Goal: Information Seeking & Learning: Learn about a topic

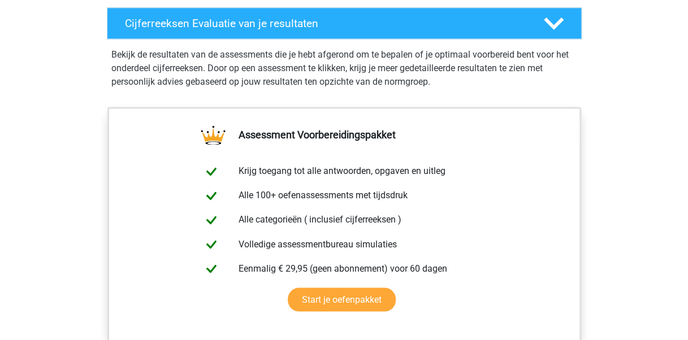
scroll to position [452, 0]
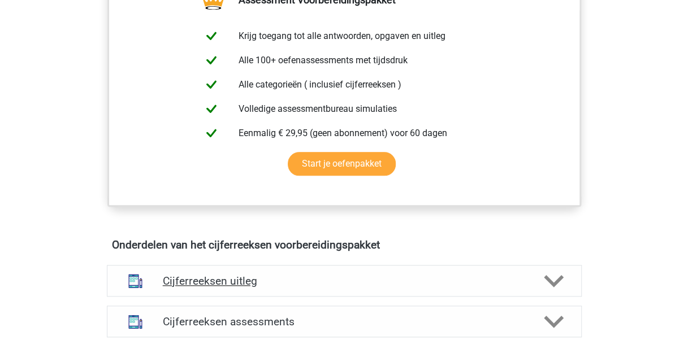
click at [553, 287] on polygon at bounding box center [554, 281] width 20 height 12
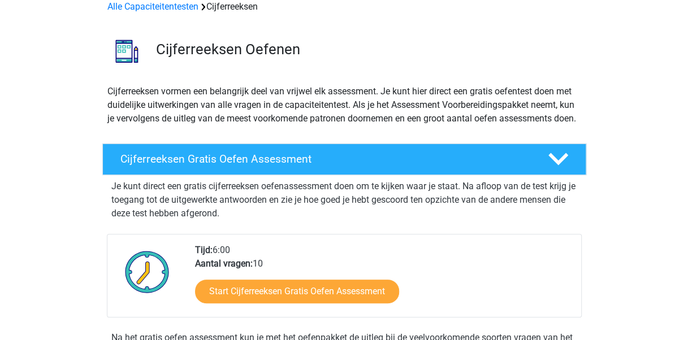
scroll to position [0, 0]
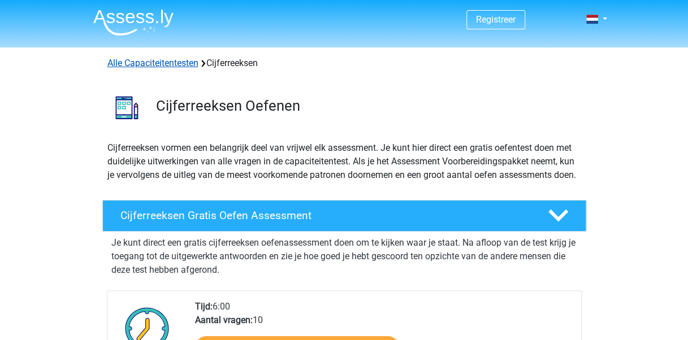
click at [158, 61] on link "Alle Capaciteitentesten" at bounding box center [152, 63] width 91 height 11
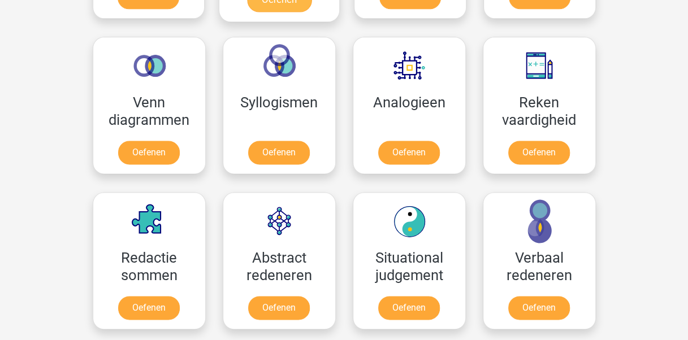
scroll to position [423, 0]
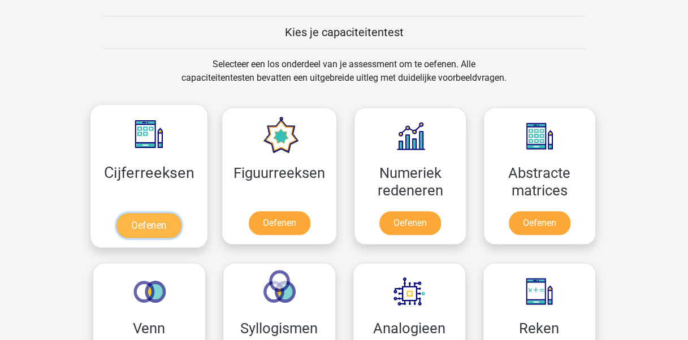
click at [149, 226] on link "Oefenen" at bounding box center [148, 225] width 64 height 25
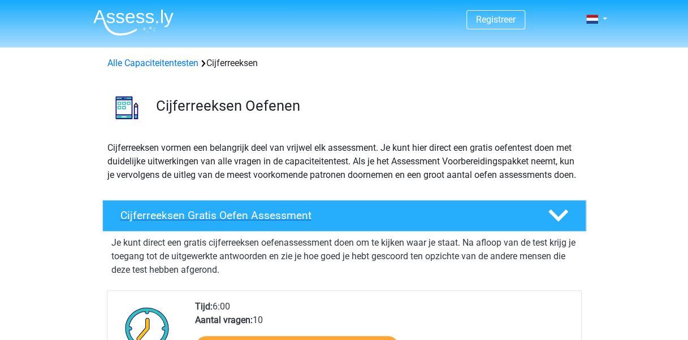
scroll to position [170, 0]
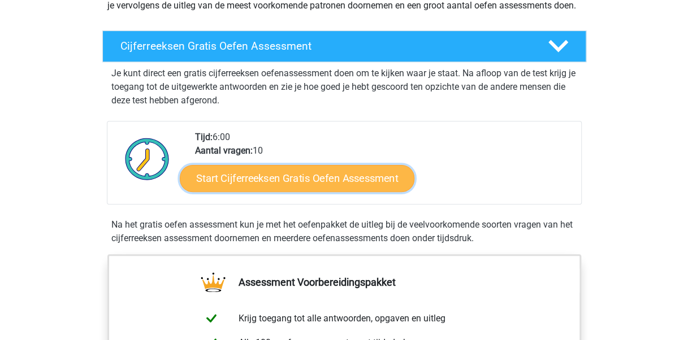
click at [314, 192] on link "Start Cijferreeksen Gratis Oefen Assessment" at bounding box center [297, 178] width 235 height 27
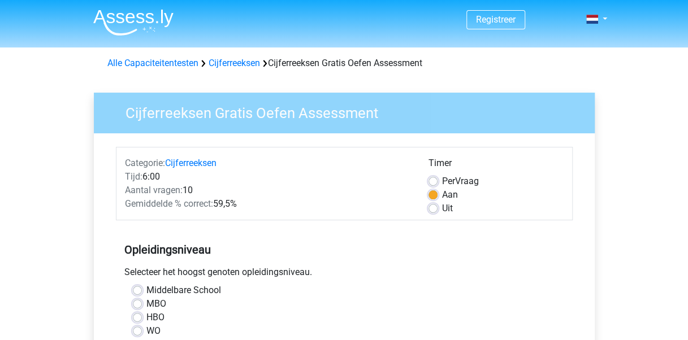
scroll to position [57, 0]
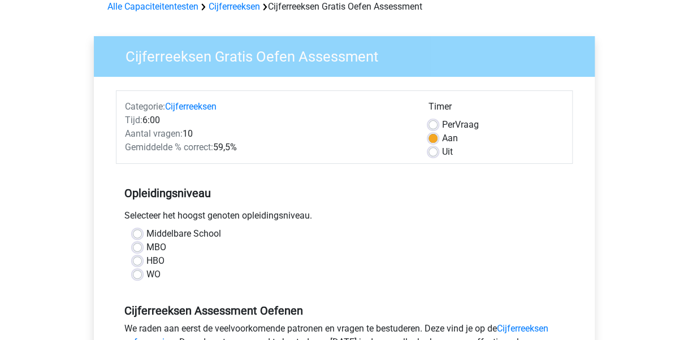
click at [141, 266] on div "HBO" at bounding box center [344, 261] width 423 height 14
click at [146, 262] on label "HBO" at bounding box center [155, 261] width 18 height 14
click at [135, 262] on input "HBO" at bounding box center [137, 259] width 9 height 11
radio input "true"
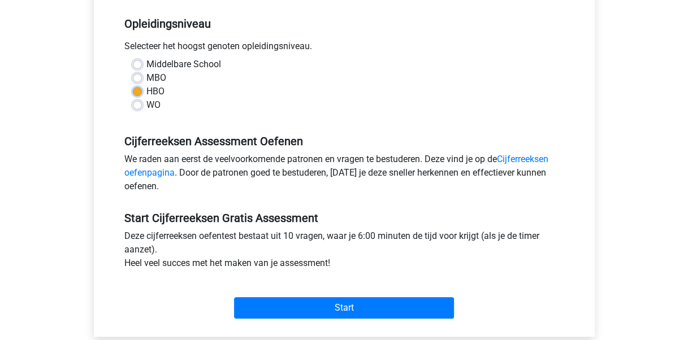
scroll to position [283, 0]
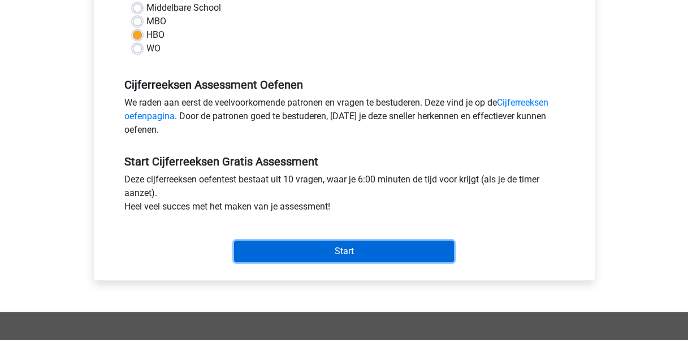
click at [319, 252] on input "Start" at bounding box center [344, 251] width 220 height 21
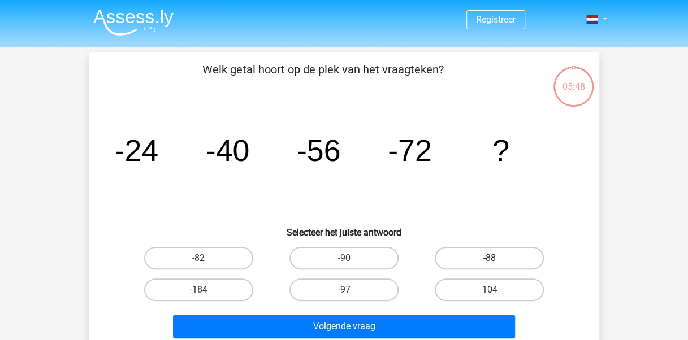
click at [472, 255] on label "-88" at bounding box center [489, 258] width 109 height 23
click at [490, 258] on input "-88" at bounding box center [493, 261] width 7 height 7
radio input "true"
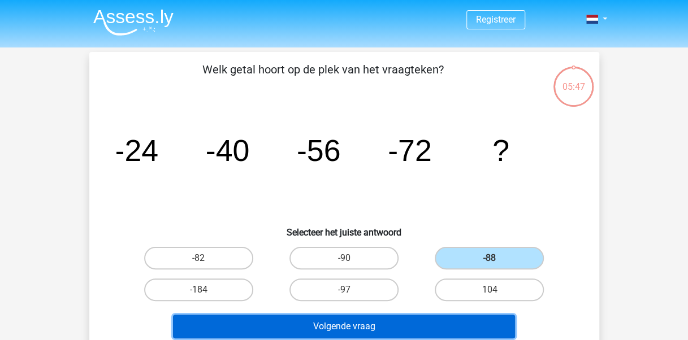
click at [396, 329] on button "Volgende vraag" at bounding box center [344, 327] width 342 height 24
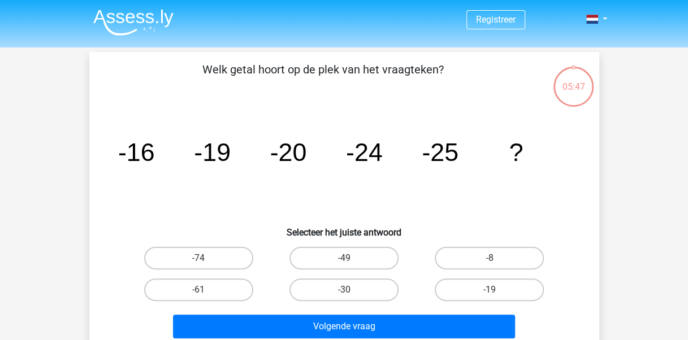
scroll to position [52, 0]
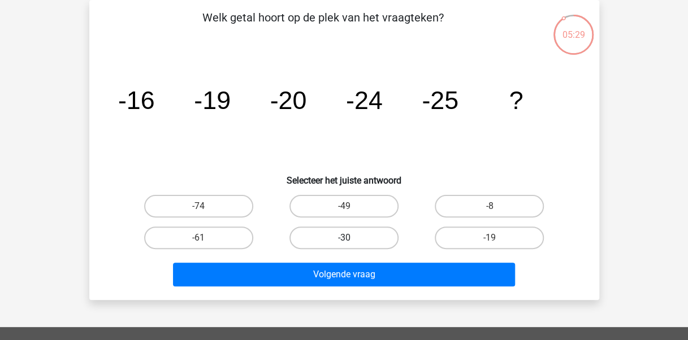
click at [336, 229] on label "-30" at bounding box center [343, 238] width 109 height 23
click at [344, 238] on input "-30" at bounding box center [347, 241] width 7 height 7
radio input "true"
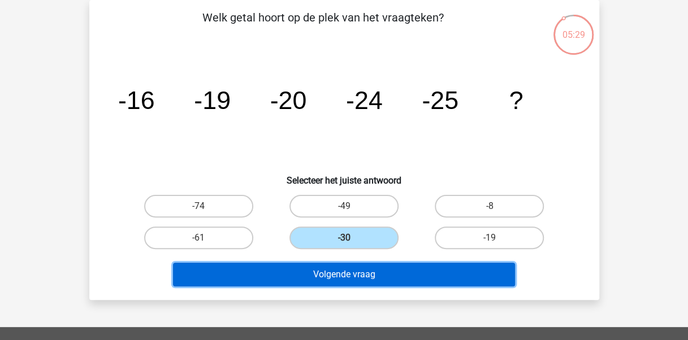
click at [335, 279] on button "Volgende vraag" at bounding box center [344, 275] width 342 height 24
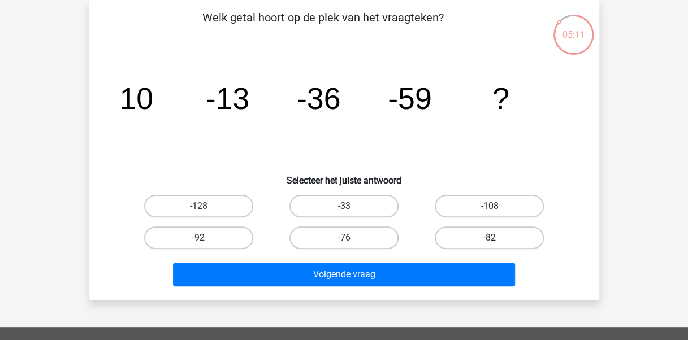
click at [486, 237] on label "-82" at bounding box center [489, 238] width 109 height 23
click at [490, 238] on input "-82" at bounding box center [493, 241] width 7 height 7
radio input "true"
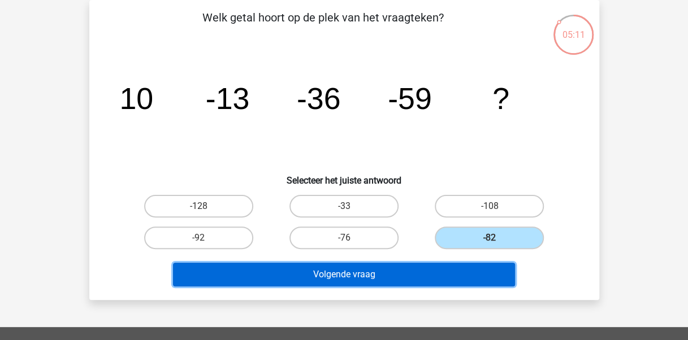
click at [389, 277] on button "Volgende vraag" at bounding box center [344, 275] width 342 height 24
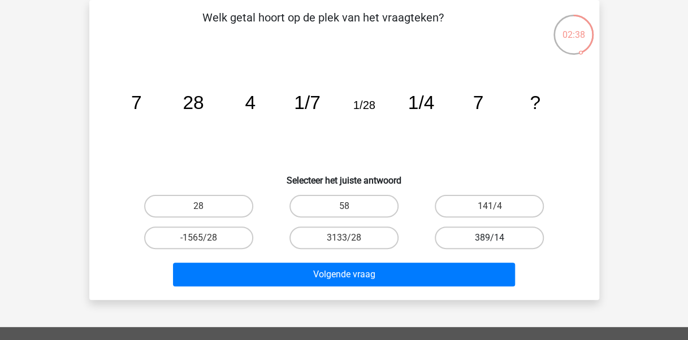
click at [514, 239] on label "389/14" at bounding box center [489, 238] width 109 height 23
click at [497, 239] on input "389/14" at bounding box center [493, 241] width 7 height 7
radio input "true"
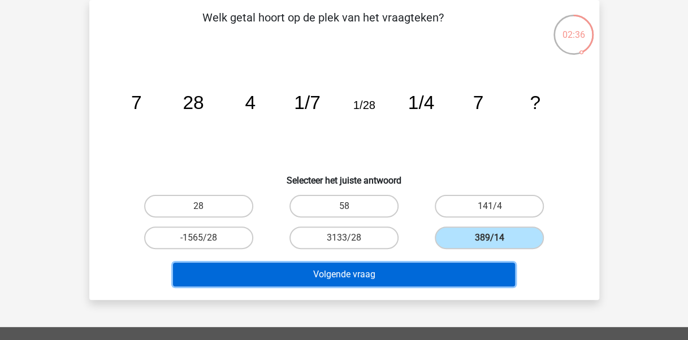
click at [416, 278] on button "Volgende vraag" at bounding box center [344, 275] width 342 height 24
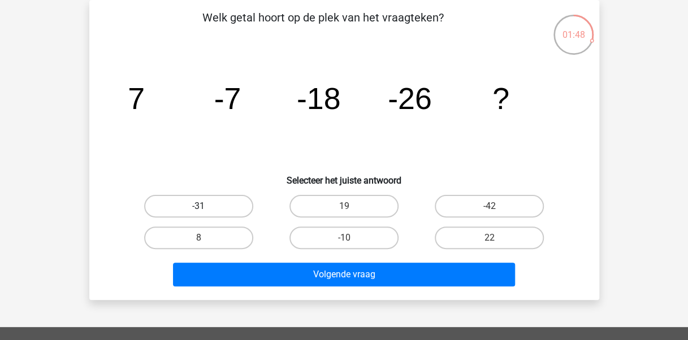
click at [234, 209] on label "-31" at bounding box center [198, 206] width 109 height 23
click at [206, 209] on input "-31" at bounding box center [201, 209] width 7 height 7
radio input "true"
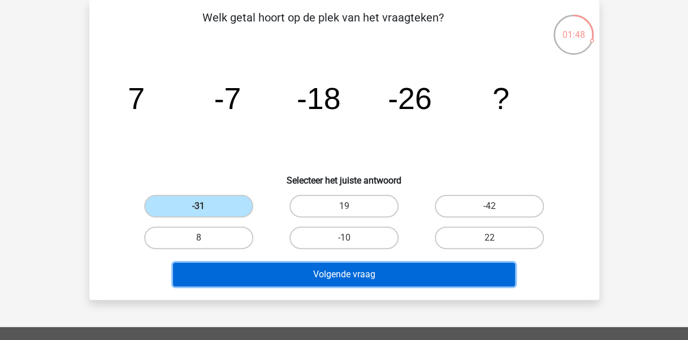
click at [349, 279] on button "Volgende vraag" at bounding box center [344, 275] width 342 height 24
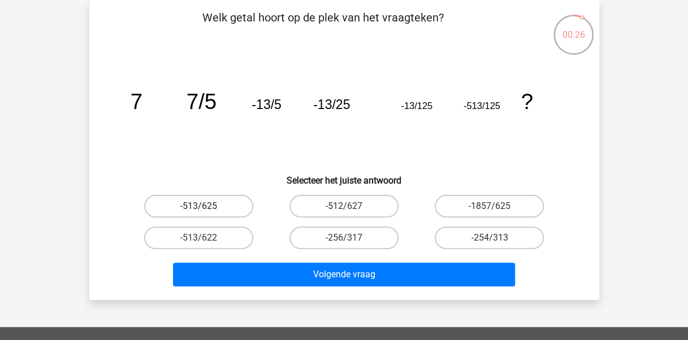
click at [217, 206] on label "-513/625" at bounding box center [198, 206] width 109 height 23
click at [206, 206] on input "-513/625" at bounding box center [201, 209] width 7 height 7
radio input "true"
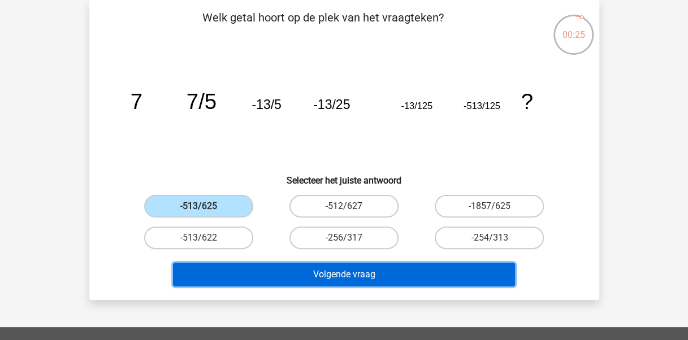
click at [334, 279] on button "Volgende vraag" at bounding box center [344, 275] width 342 height 24
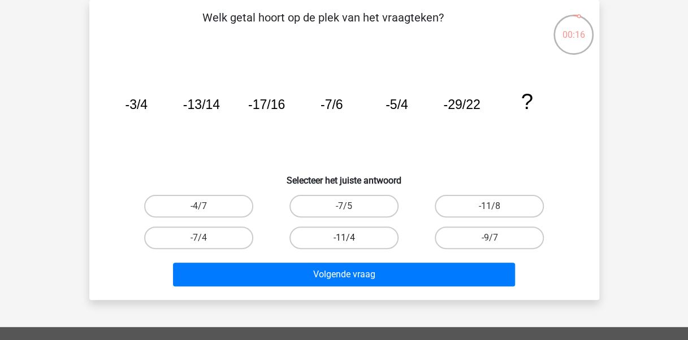
click at [357, 243] on label "-11/4" at bounding box center [343, 238] width 109 height 23
click at [351, 243] on input "-11/4" at bounding box center [347, 241] width 7 height 7
radio input "true"
click at [529, 101] on tspan "?" at bounding box center [527, 101] width 12 height 24
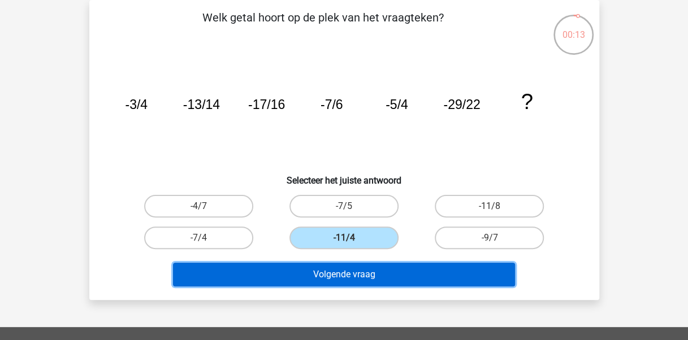
click at [423, 275] on button "Volgende vraag" at bounding box center [344, 275] width 342 height 24
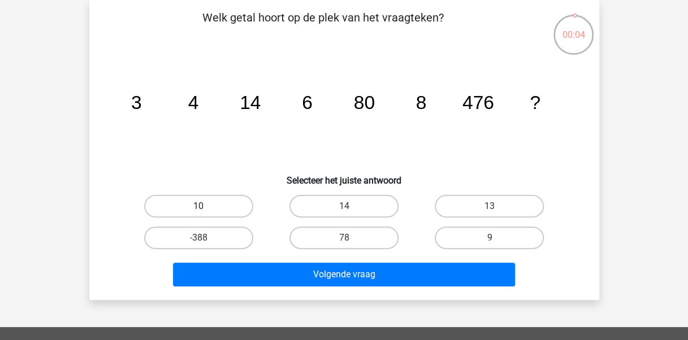
click at [232, 206] on label "10" at bounding box center [198, 206] width 109 height 23
click at [206, 206] on input "10" at bounding box center [201, 209] width 7 height 7
radio input "true"
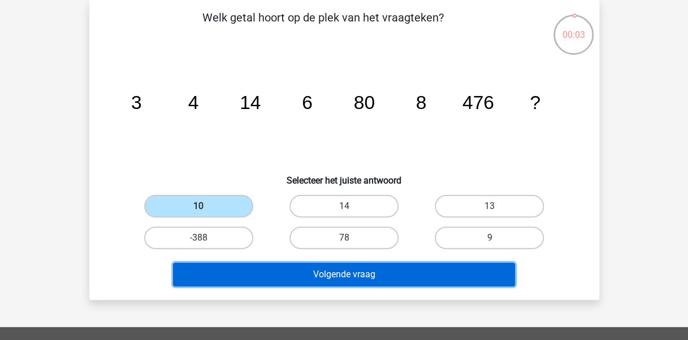
click at [281, 277] on button "Volgende vraag" at bounding box center [344, 275] width 342 height 24
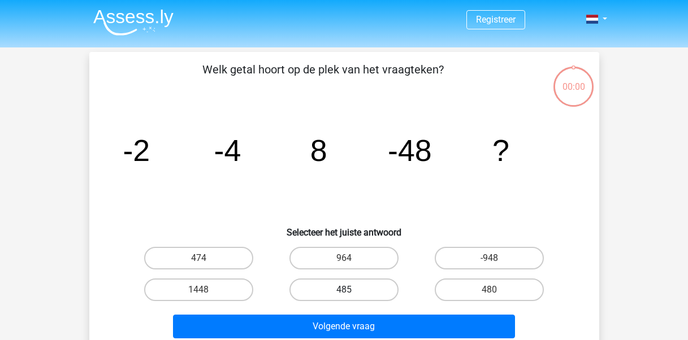
scroll to position [52, 0]
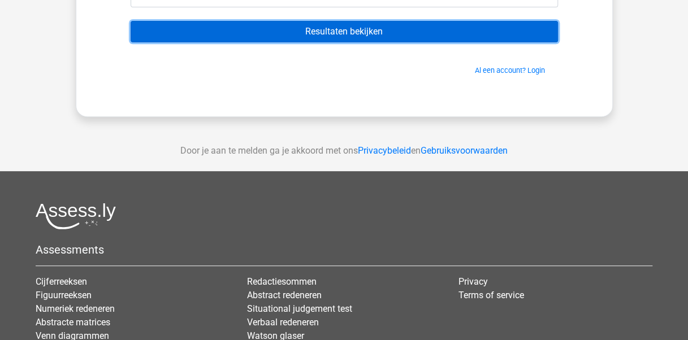
click at [355, 29] on input "Resultaten bekijken" at bounding box center [344, 31] width 427 height 21
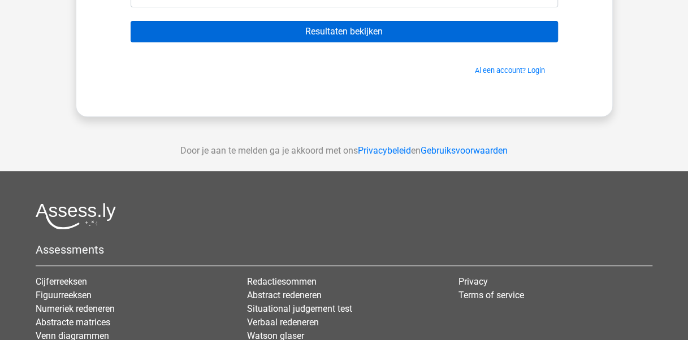
scroll to position [124, 0]
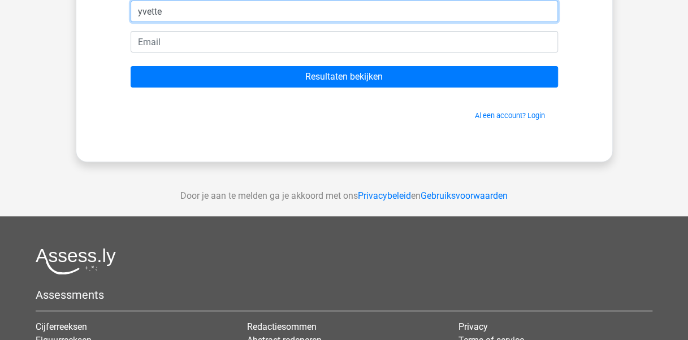
type input "yvette"
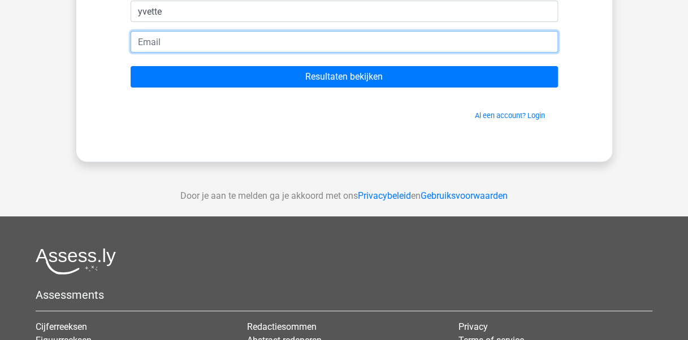
click at [172, 42] on input "email" at bounding box center [344, 41] width 427 height 21
type input "[EMAIL_ADDRESS][DOMAIN_NAME]"
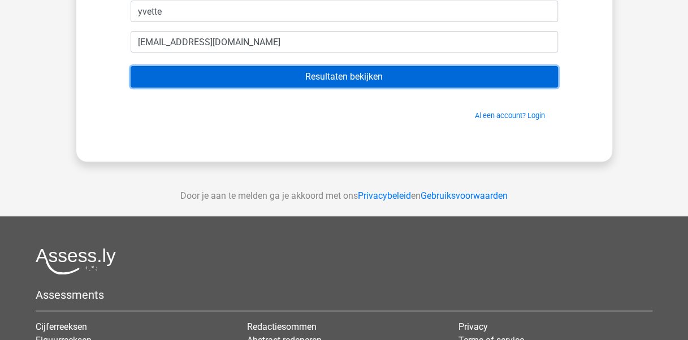
click at [332, 73] on input "Resultaten bekijken" at bounding box center [344, 76] width 427 height 21
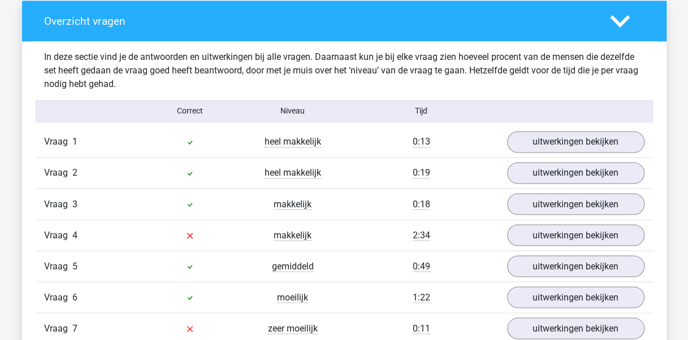
scroll to position [905, 0]
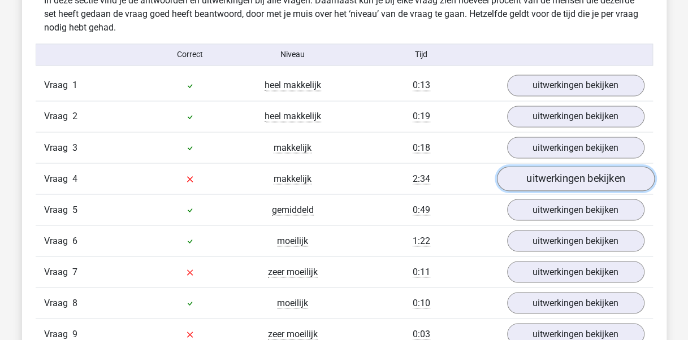
click at [526, 172] on link "uitwerkingen bekijken" at bounding box center [575, 178] width 158 height 25
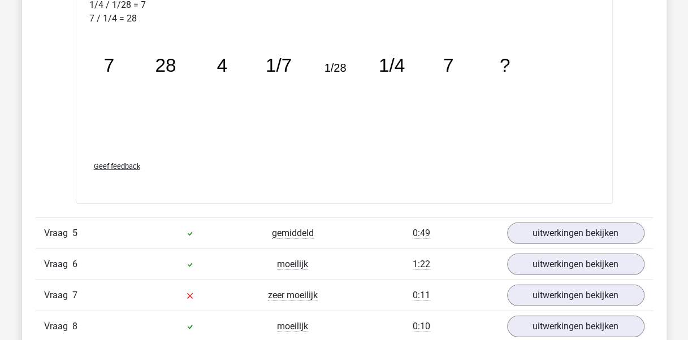
scroll to position [1583, 0]
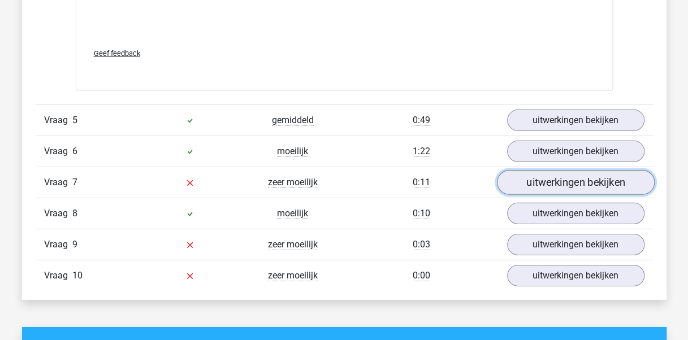
click at [543, 181] on link "uitwerkingen bekijken" at bounding box center [575, 182] width 158 height 25
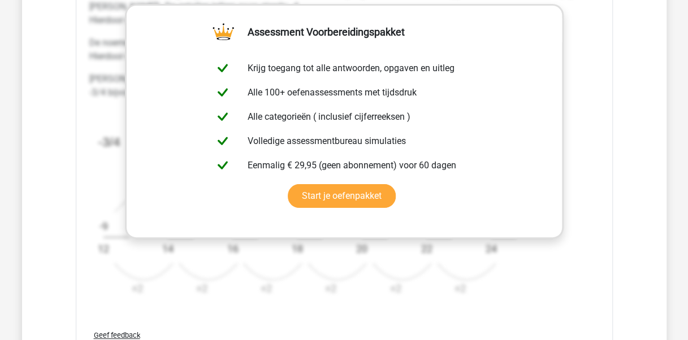
scroll to position [2318, 0]
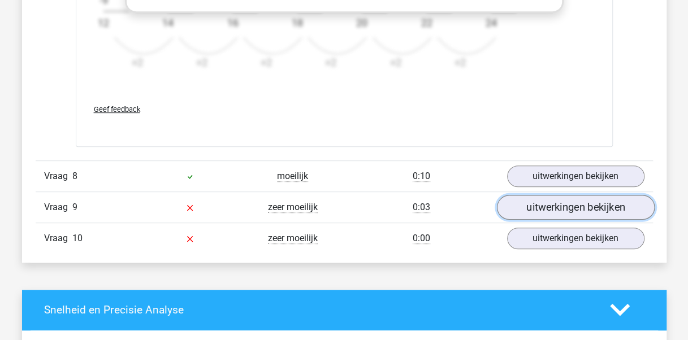
click at [551, 201] on link "uitwerkingen bekijken" at bounding box center [575, 207] width 158 height 25
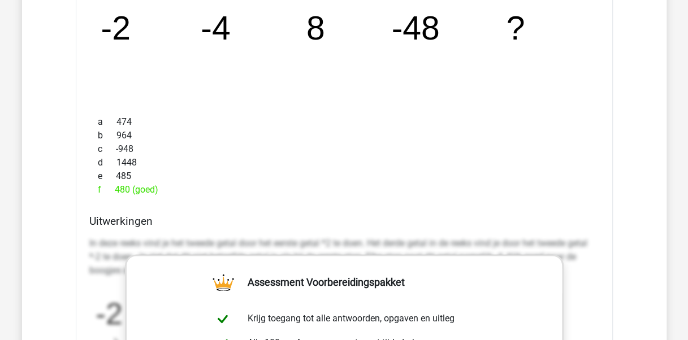
scroll to position [2770, 0]
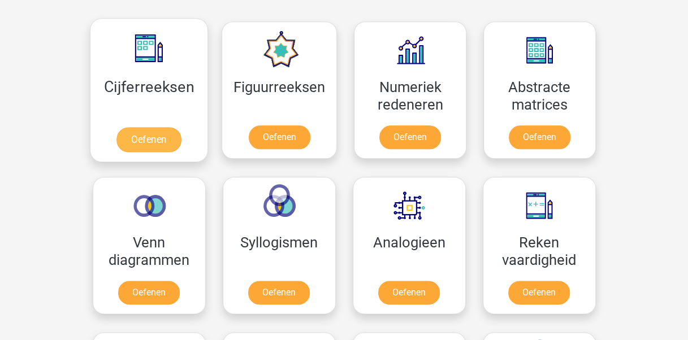
scroll to position [452, 0]
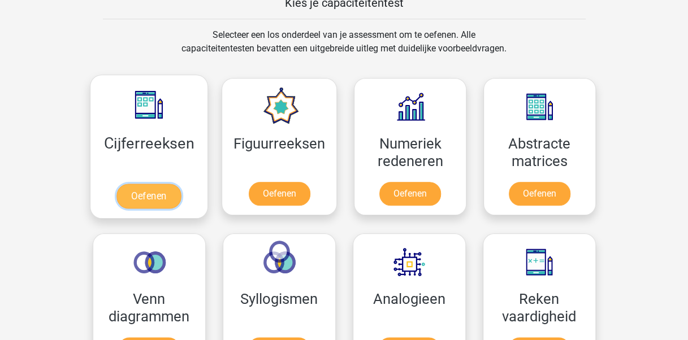
click at [155, 192] on link "Oefenen" at bounding box center [148, 196] width 64 height 25
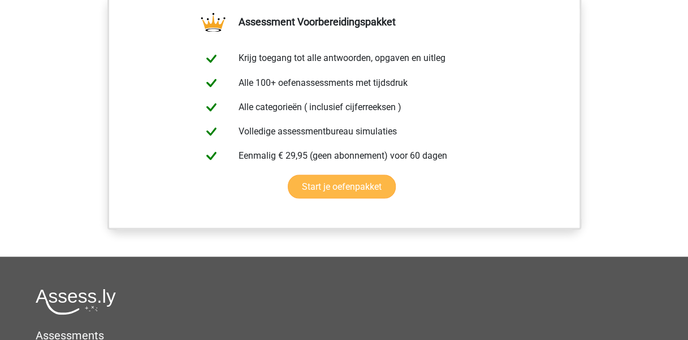
scroll to position [1184, 0]
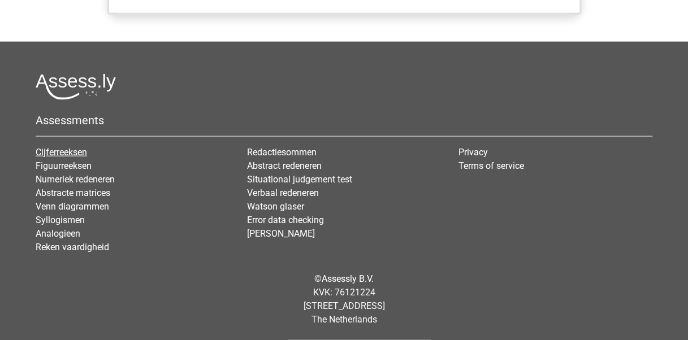
click at [75, 153] on link "Cijferreeksen" at bounding box center [61, 152] width 51 height 11
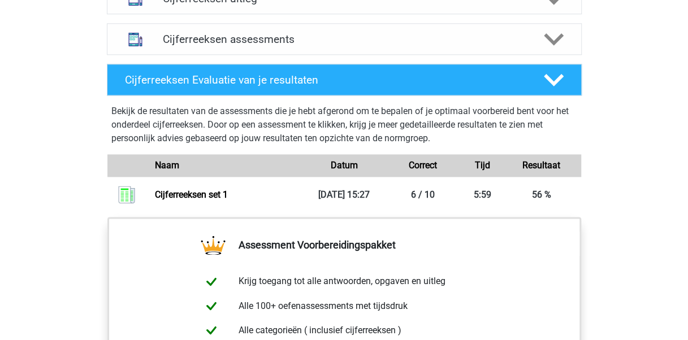
scroll to position [678, 0]
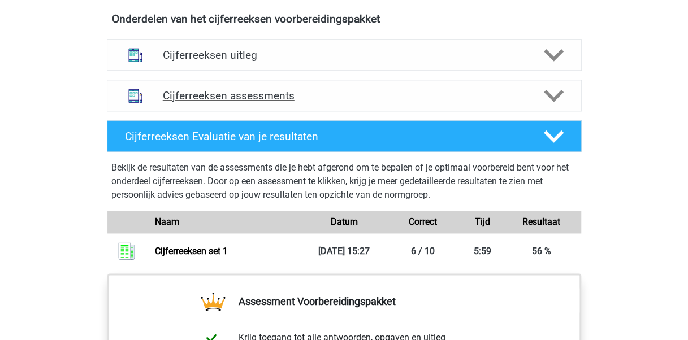
click at [550, 102] on polygon at bounding box center [554, 95] width 20 height 12
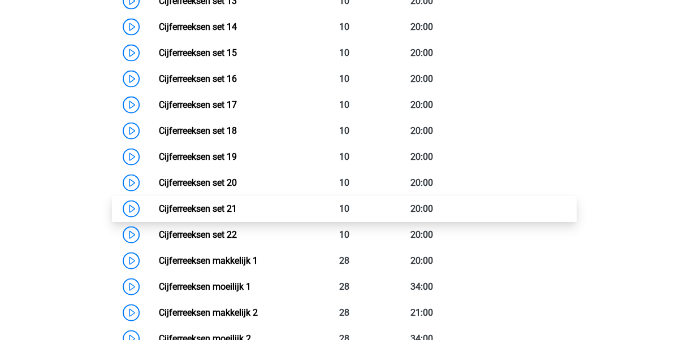
scroll to position [1357, 0]
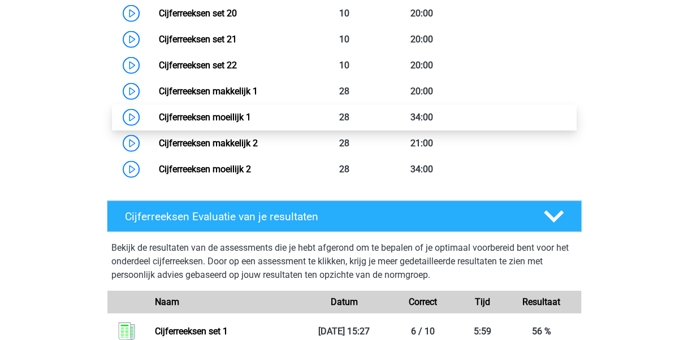
click at [237, 123] on link "Cijferreeksen moeilijk 1" at bounding box center [205, 117] width 92 height 11
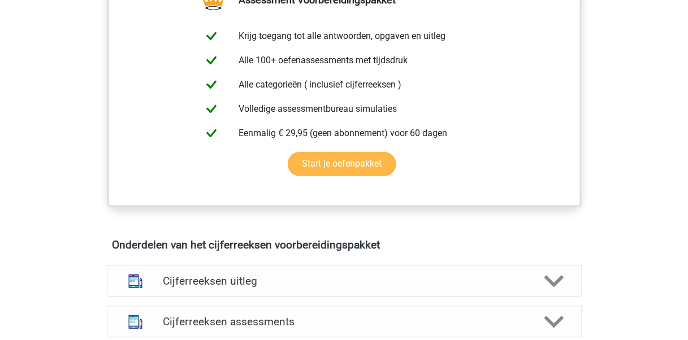
scroll to position [509, 0]
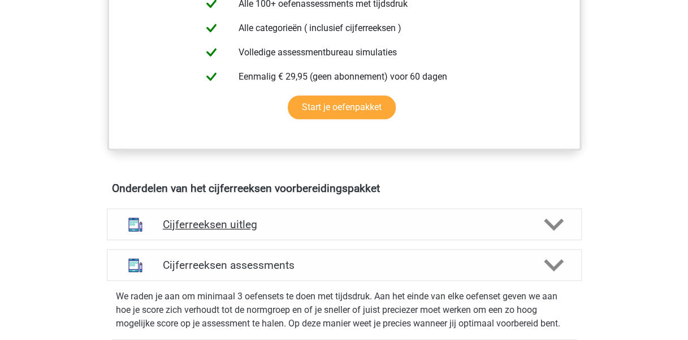
click at [224, 231] on h4 "Cijferreeksen uitleg" at bounding box center [344, 224] width 363 height 13
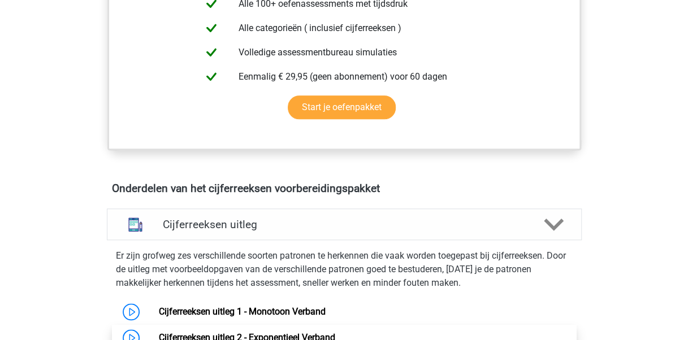
scroll to position [678, 0]
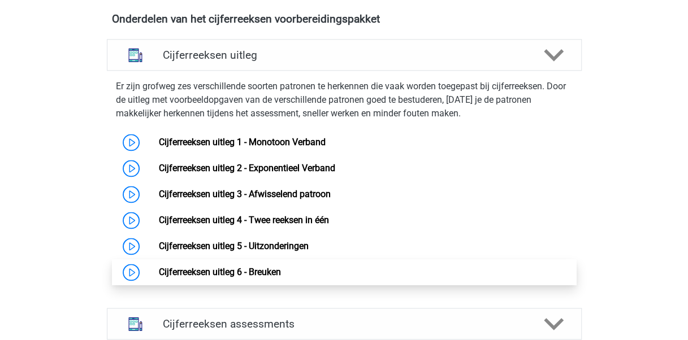
click at [215, 278] on link "Cijferreeksen uitleg 6 - Breuken" at bounding box center [220, 272] width 122 height 11
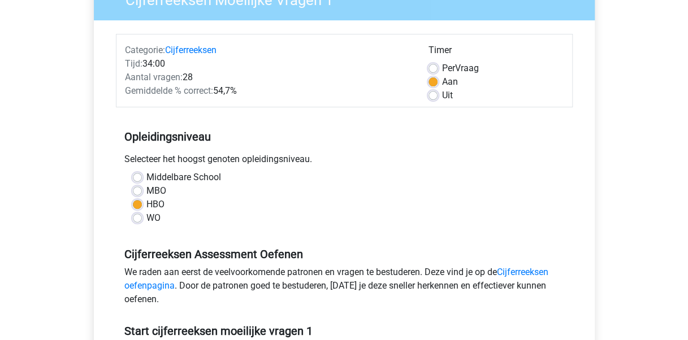
scroll to position [226, 0]
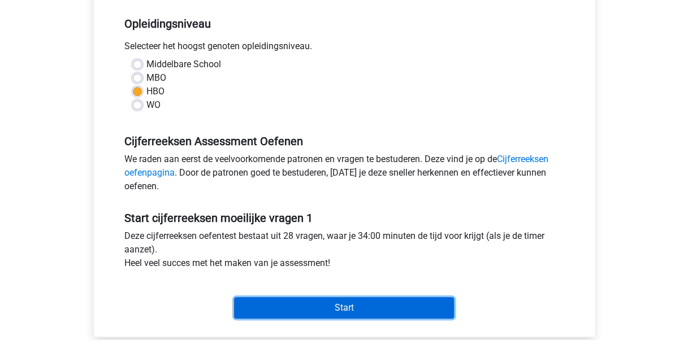
click at [320, 305] on input "Start" at bounding box center [344, 307] width 220 height 21
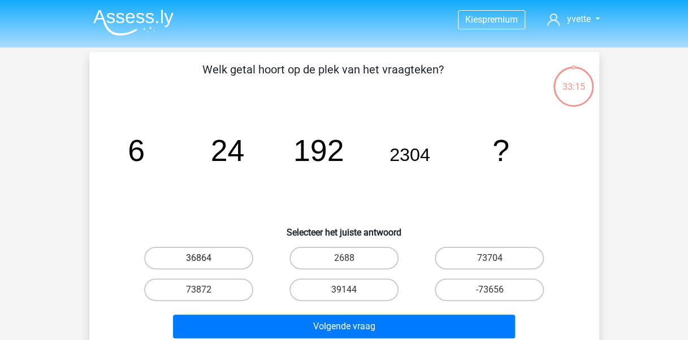
click at [228, 258] on label "36864" at bounding box center [198, 258] width 109 height 23
click at [206, 258] on input "36864" at bounding box center [201, 261] width 7 height 7
radio input "true"
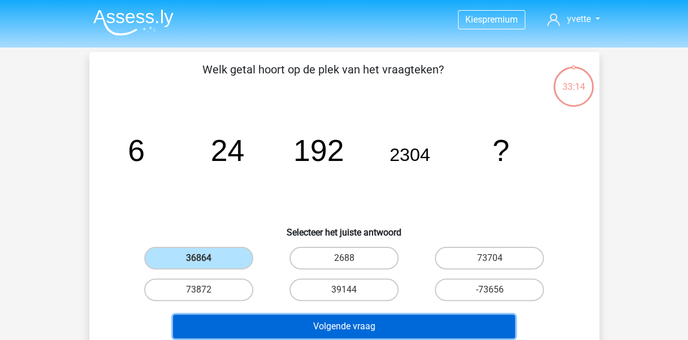
click at [339, 326] on button "Volgende vraag" at bounding box center [344, 327] width 342 height 24
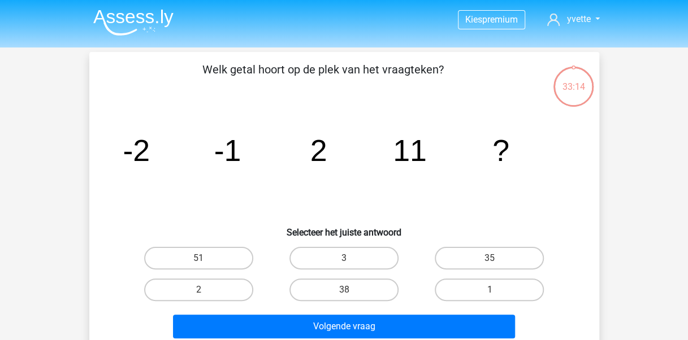
scroll to position [52, 0]
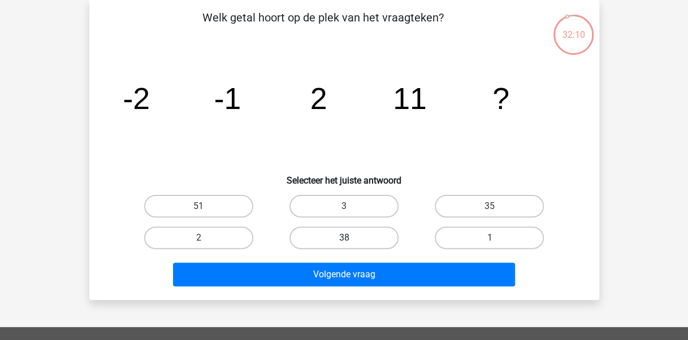
click at [357, 240] on label "38" at bounding box center [343, 238] width 109 height 23
click at [351, 240] on input "38" at bounding box center [347, 241] width 7 height 7
radio input "true"
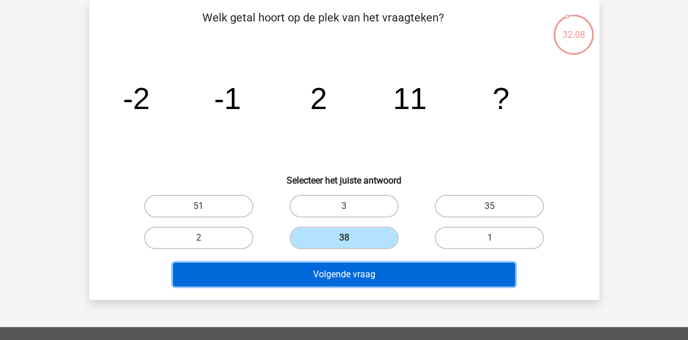
click at [366, 276] on button "Volgende vraag" at bounding box center [344, 275] width 342 height 24
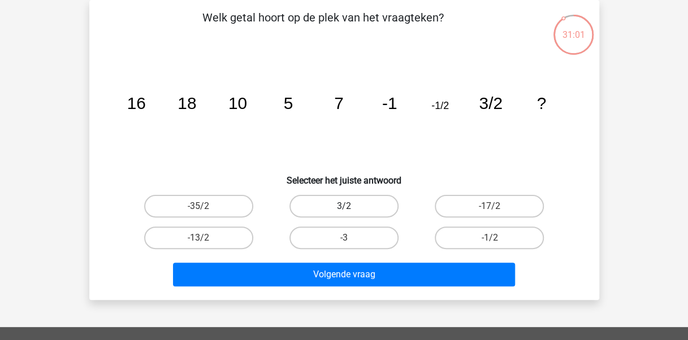
click at [365, 201] on label "3/2" at bounding box center [343, 206] width 109 height 23
click at [351, 206] on input "3/2" at bounding box center [347, 209] width 7 height 7
radio input "true"
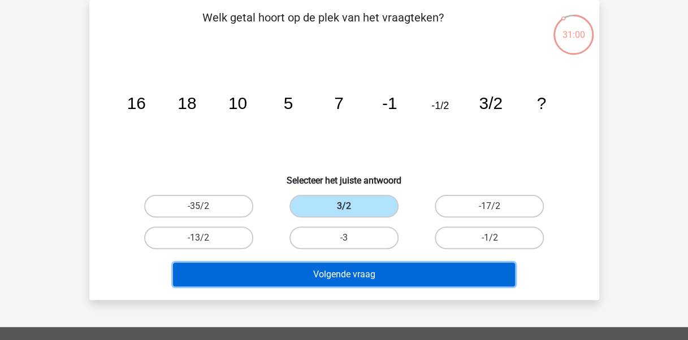
click at [373, 273] on button "Volgende vraag" at bounding box center [344, 275] width 342 height 24
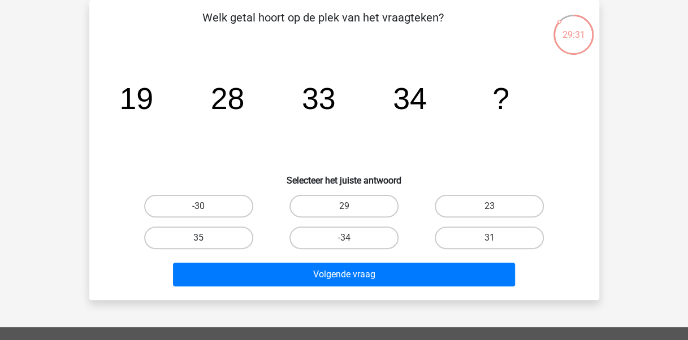
click at [232, 240] on label "35" at bounding box center [198, 238] width 109 height 23
click at [206, 240] on input "35" at bounding box center [201, 241] width 7 height 7
radio input "true"
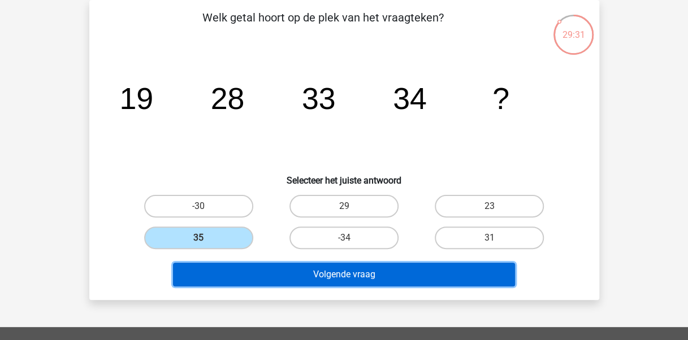
click at [326, 273] on button "Volgende vraag" at bounding box center [344, 275] width 342 height 24
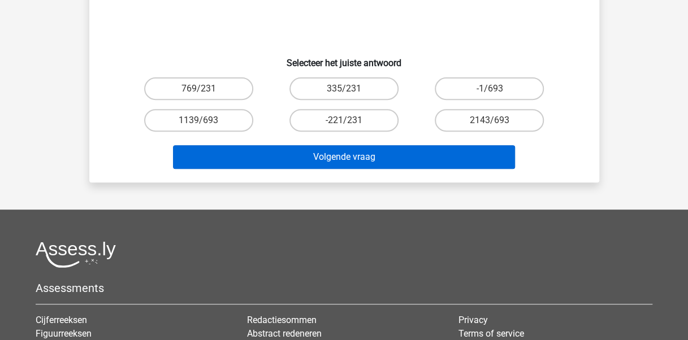
scroll to position [57, 0]
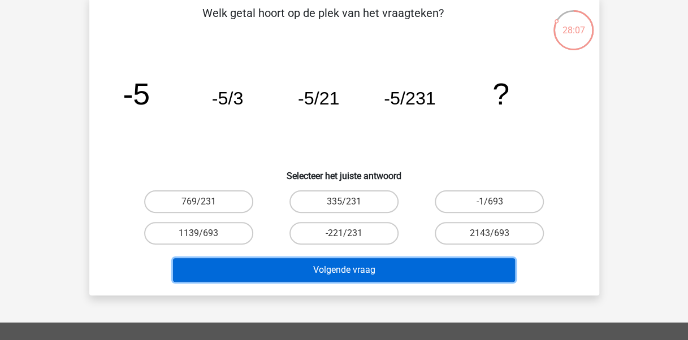
click at [328, 269] on button "Volgende vraag" at bounding box center [344, 270] width 342 height 24
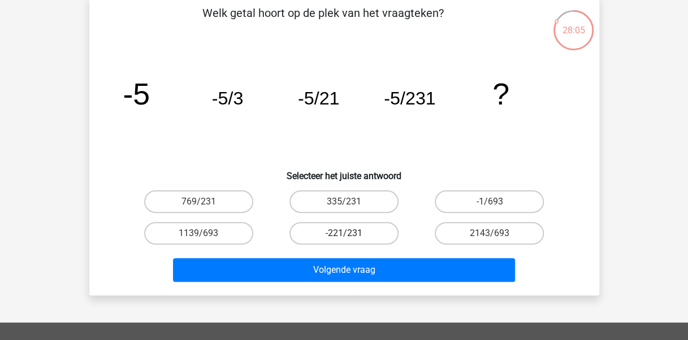
click at [341, 235] on label "-221/231" at bounding box center [343, 233] width 109 height 23
click at [344, 235] on input "-221/231" at bounding box center [347, 236] width 7 height 7
radio input "true"
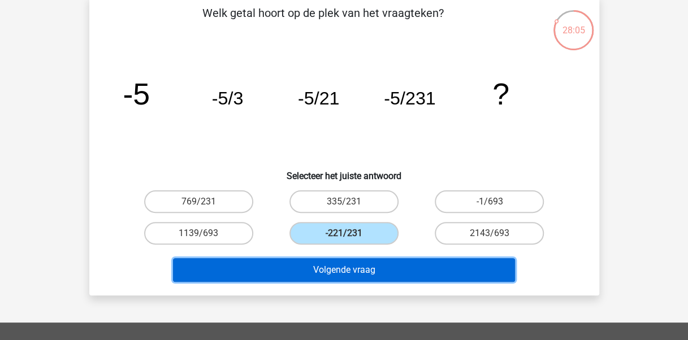
click at [357, 276] on button "Volgende vraag" at bounding box center [344, 270] width 342 height 24
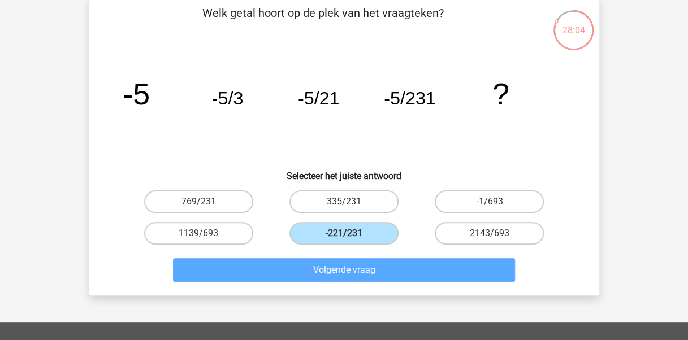
scroll to position [52, 0]
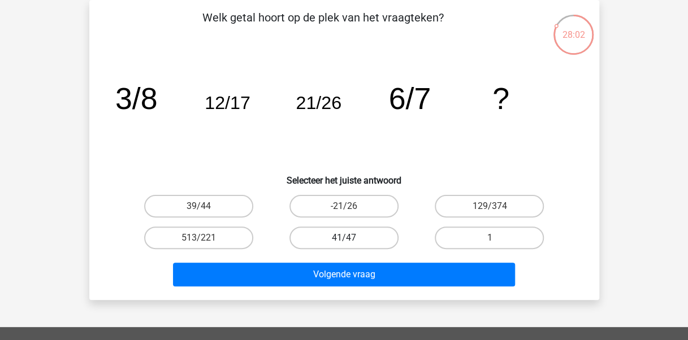
click at [354, 237] on label "41/47" at bounding box center [343, 238] width 109 height 23
click at [351, 238] on input "41/47" at bounding box center [347, 241] width 7 height 7
radio input "true"
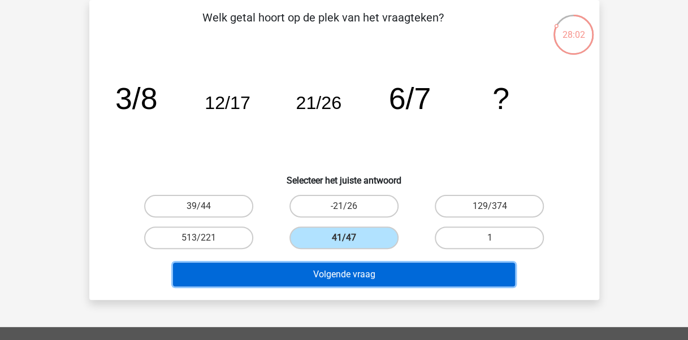
click at [355, 272] on button "Volgende vraag" at bounding box center [344, 275] width 342 height 24
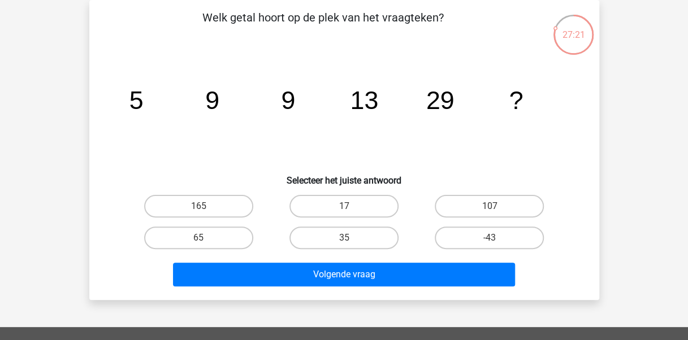
click at [346, 209] on input "17" at bounding box center [347, 209] width 7 height 7
radio input "true"
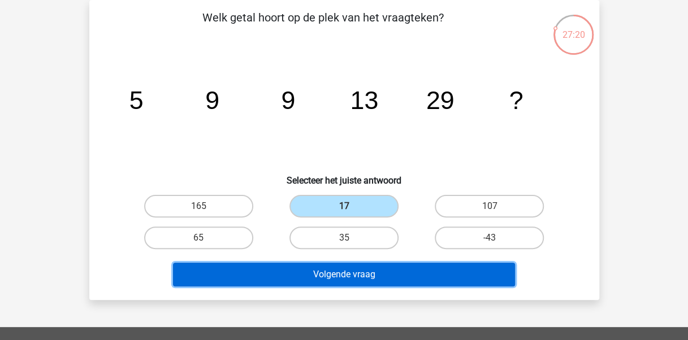
click at [338, 271] on button "Volgende vraag" at bounding box center [344, 275] width 342 height 24
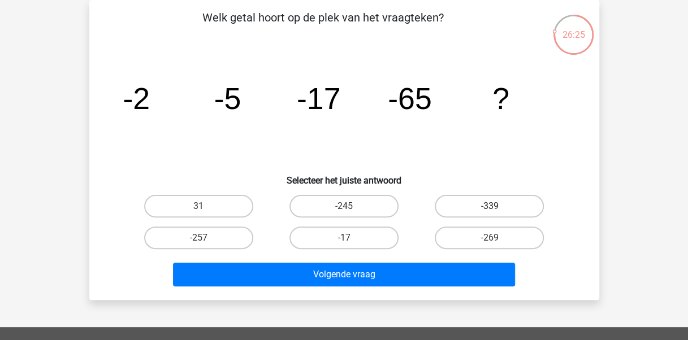
click at [481, 202] on label "-339" at bounding box center [489, 206] width 109 height 23
click at [490, 206] on input "-339" at bounding box center [493, 209] width 7 height 7
radio input "true"
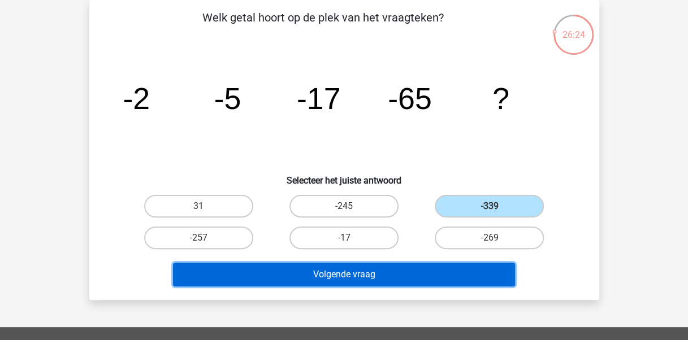
click at [440, 269] on button "Volgende vraag" at bounding box center [344, 275] width 342 height 24
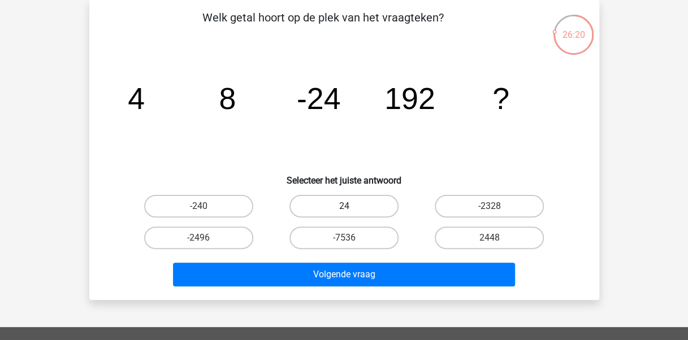
click at [368, 206] on label "24" at bounding box center [343, 206] width 109 height 23
click at [351, 206] on input "24" at bounding box center [347, 209] width 7 height 7
radio input "true"
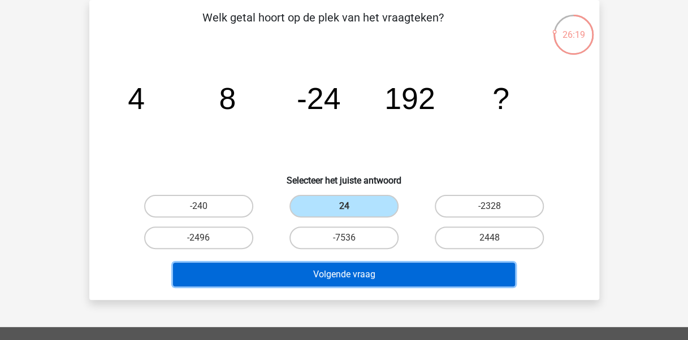
click at [369, 275] on button "Volgende vraag" at bounding box center [344, 275] width 342 height 24
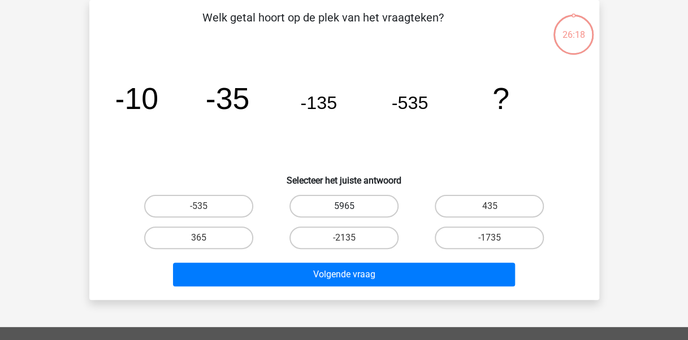
click at [371, 206] on label "5965" at bounding box center [343, 206] width 109 height 23
click at [351, 206] on input "5965" at bounding box center [347, 209] width 7 height 7
radio input "true"
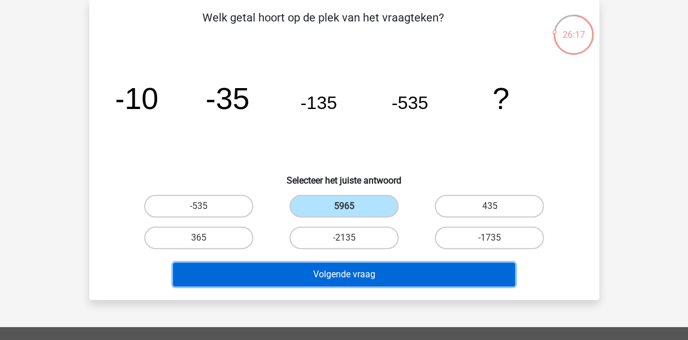
drag, startPoint x: 379, startPoint y: 277, endPoint x: 374, endPoint y: 255, distance: 22.6
click at [380, 276] on button "Volgende vraag" at bounding box center [344, 275] width 342 height 24
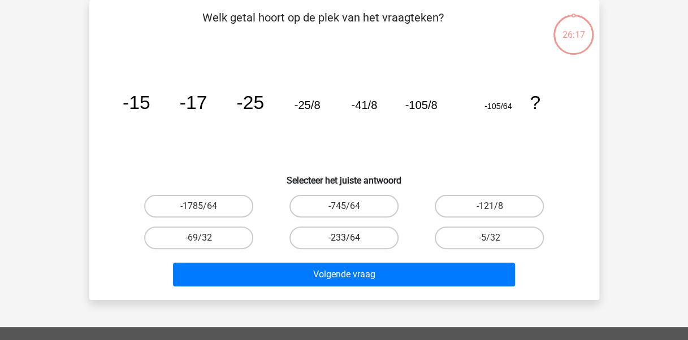
click at [358, 241] on label "-233/64" at bounding box center [343, 238] width 109 height 23
click at [351, 241] on input "-233/64" at bounding box center [347, 241] width 7 height 7
radio input "true"
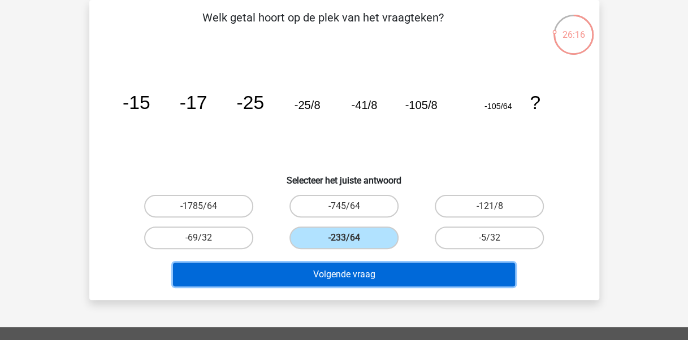
click at [364, 285] on button "Volgende vraag" at bounding box center [344, 275] width 342 height 24
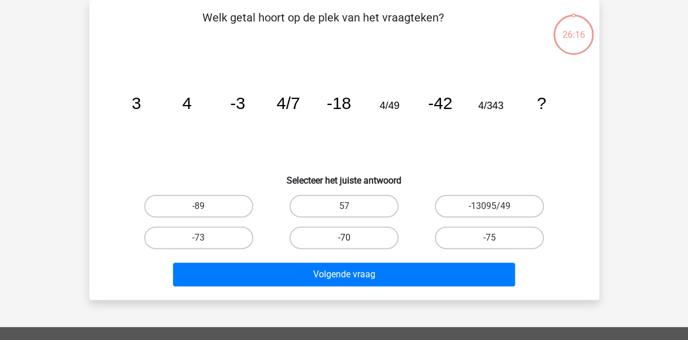
click at [374, 240] on label "-70" at bounding box center [343, 238] width 109 height 23
click at [351, 240] on input "-70" at bounding box center [347, 241] width 7 height 7
radio input "true"
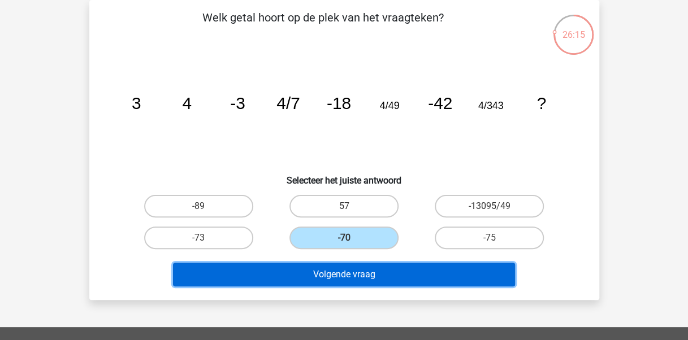
drag, startPoint x: 379, startPoint y: 279, endPoint x: 379, endPoint y: 269, distance: 9.6
click at [380, 279] on button "Volgende vraag" at bounding box center [344, 275] width 342 height 24
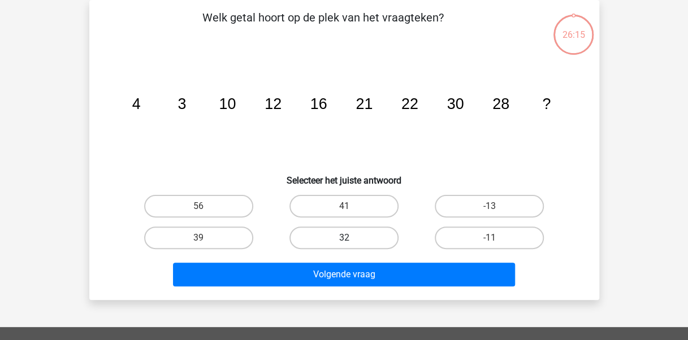
click at [379, 236] on label "32" at bounding box center [343, 238] width 109 height 23
click at [351, 238] on input "32" at bounding box center [347, 241] width 7 height 7
radio input "true"
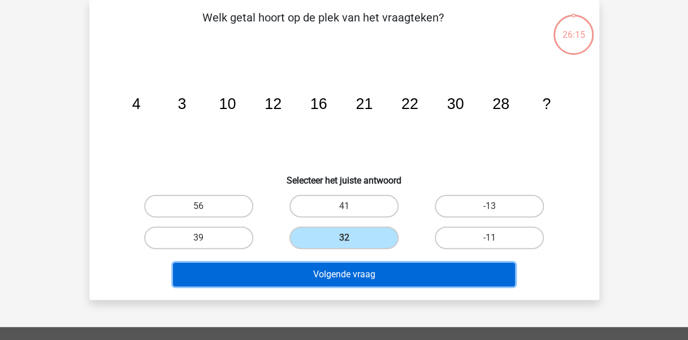
click at [373, 275] on button "Volgende vraag" at bounding box center [344, 275] width 342 height 24
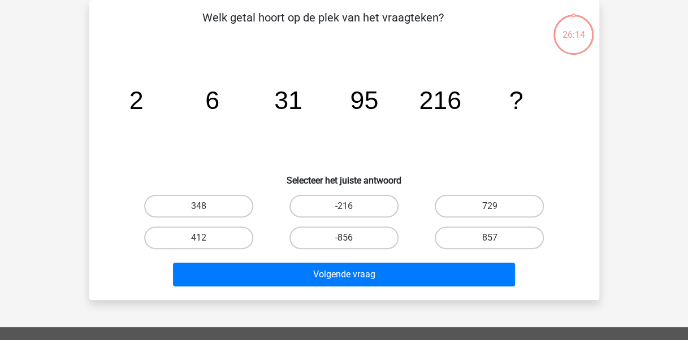
click at [369, 239] on label "-856" at bounding box center [343, 238] width 109 height 23
click at [351, 239] on input "-856" at bounding box center [347, 241] width 7 height 7
radio input "true"
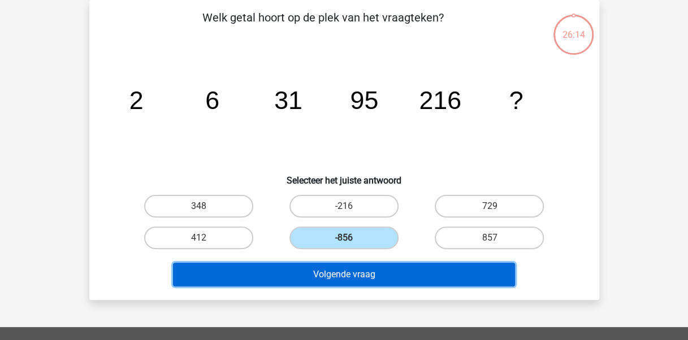
click at [373, 278] on button "Volgende vraag" at bounding box center [344, 275] width 342 height 24
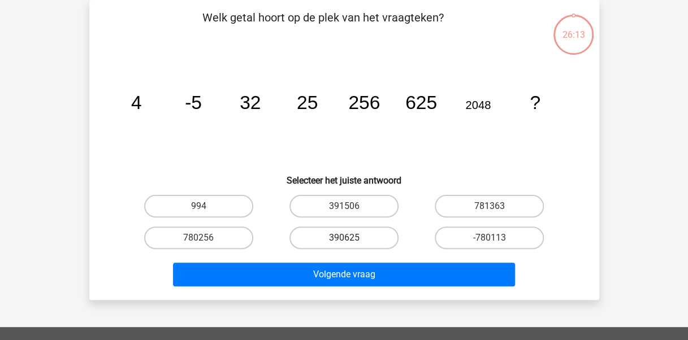
click at [382, 237] on label "390625" at bounding box center [343, 238] width 109 height 23
click at [351, 238] on input "390625" at bounding box center [347, 241] width 7 height 7
radio input "true"
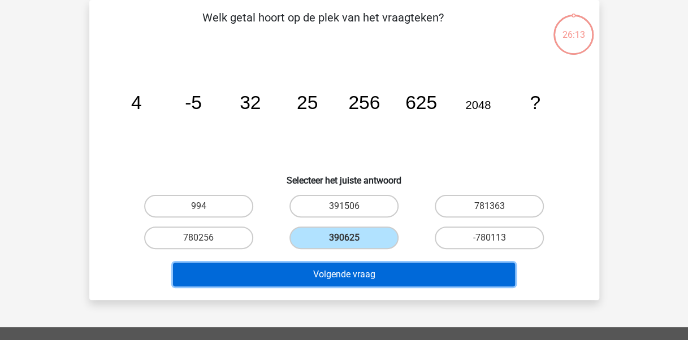
click at [384, 272] on button "Volgende vraag" at bounding box center [344, 275] width 342 height 24
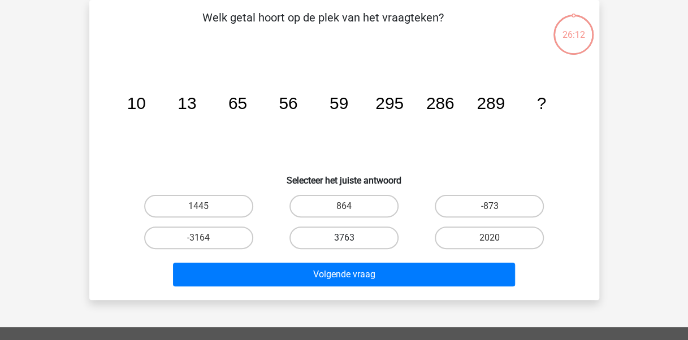
click at [378, 236] on label "3763" at bounding box center [343, 238] width 109 height 23
click at [351, 238] on input "3763" at bounding box center [347, 241] width 7 height 7
radio input "true"
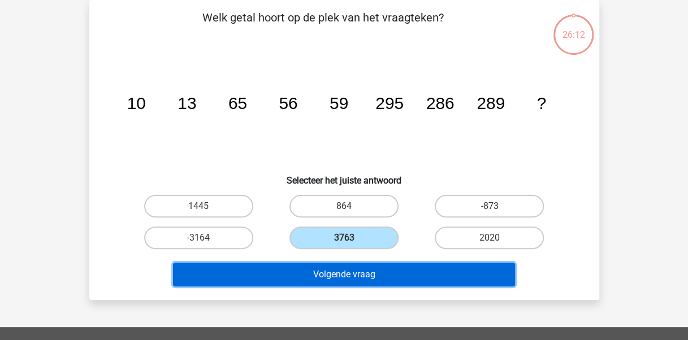
click at [380, 271] on button "Volgende vraag" at bounding box center [344, 275] width 342 height 24
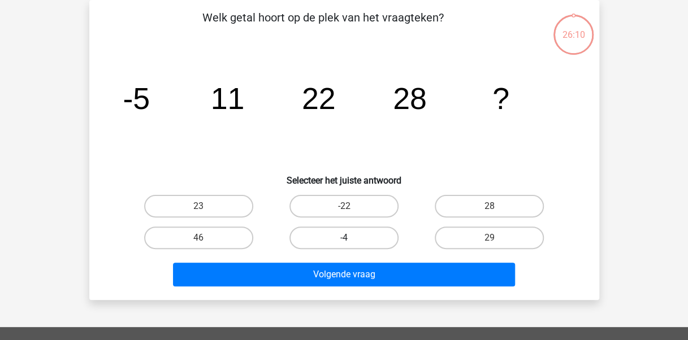
click at [371, 239] on label "-4" at bounding box center [343, 238] width 109 height 23
click at [351, 239] on input "-4" at bounding box center [347, 241] width 7 height 7
radio input "true"
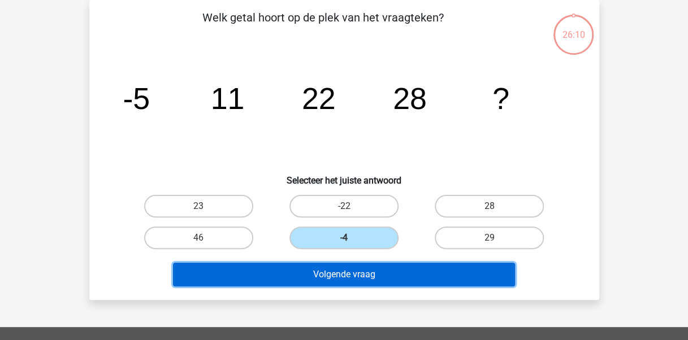
click at [378, 279] on button "Volgende vraag" at bounding box center [344, 275] width 342 height 24
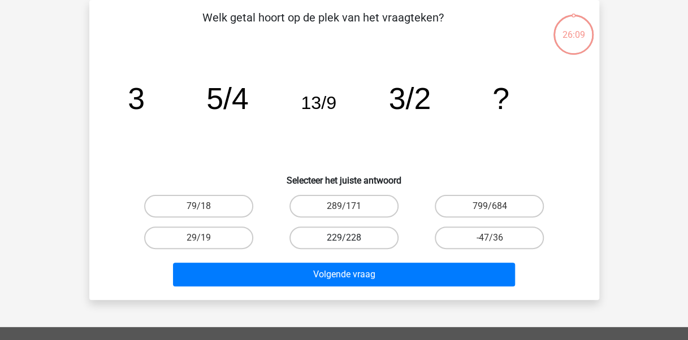
click at [378, 236] on label "229/228" at bounding box center [343, 238] width 109 height 23
click at [351, 238] on input "229/228" at bounding box center [347, 241] width 7 height 7
radio input "true"
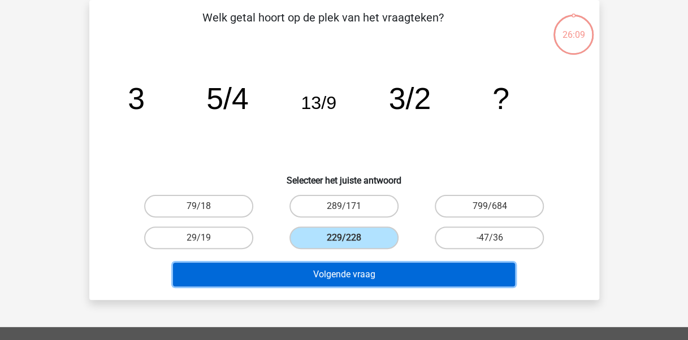
click at [381, 278] on button "Volgende vraag" at bounding box center [344, 275] width 342 height 24
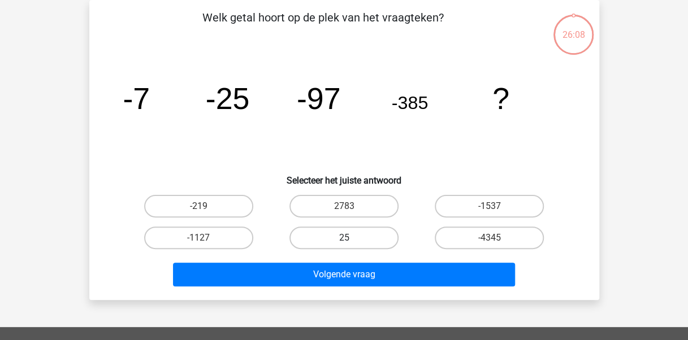
click at [371, 240] on label "25" at bounding box center [343, 238] width 109 height 23
click at [351, 240] on input "25" at bounding box center [347, 241] width 7 height 7
radio input "true"
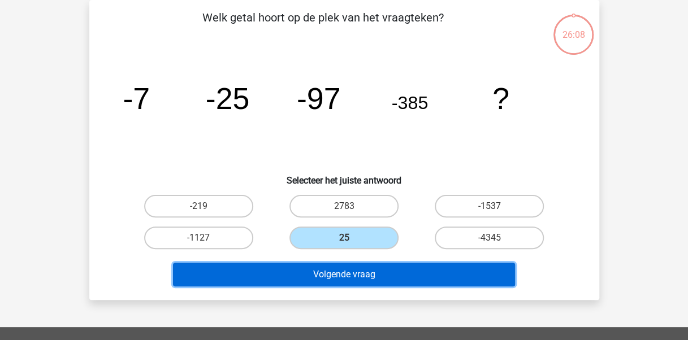
click at [375, 276] on button "Volgende vraag" at bounding box center [344, 275] width 342 height 24
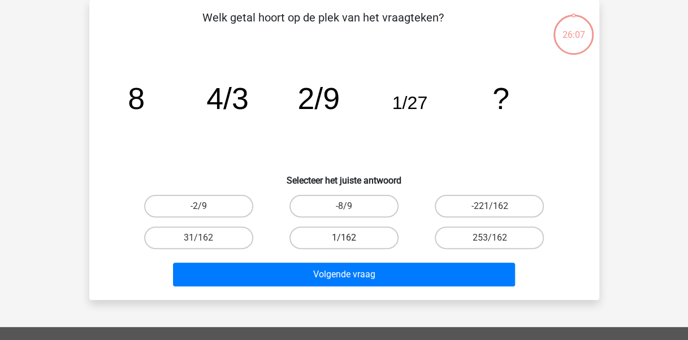
click at [365, 237] on label "1/162" at bounding box center [343, 238] width 109 height 23
click at [351, 238] on input "1/162" at bounding box center [347, 241] width 7 height 7
radio input "true"
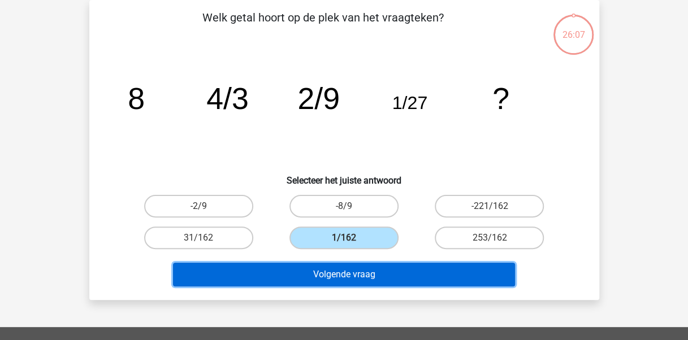
click at [370, 279] on button "Volgende vraag" at bounding box center [344, 275] width 342 height 24
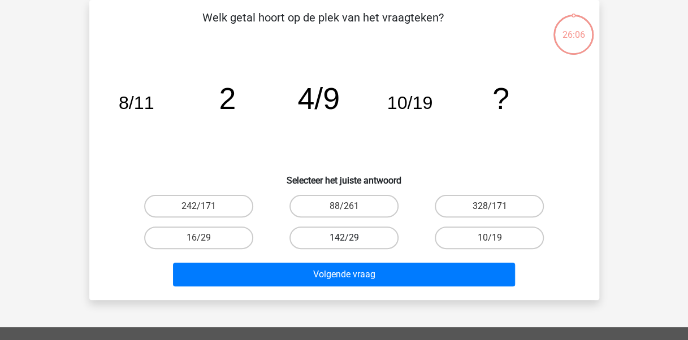
click at [371, 239] on label "142/29" at bounding box center [343, 238] width 109 height 23
click at [351, 239] on input "142/29" at bounding box center [347, 241] width 7 height 7
radio input "true"
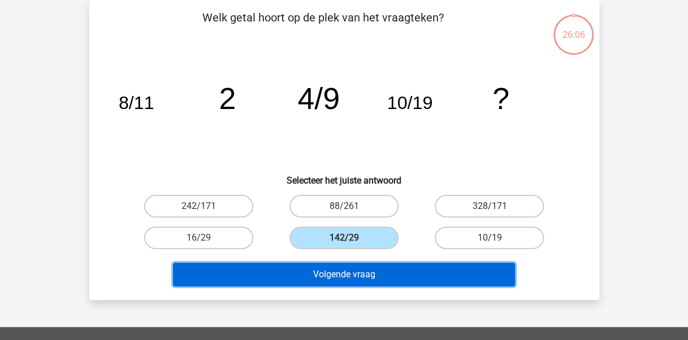
click at [370, 273] on button "Volgende vraag" at bounding box center [344, 275] width 342 height 24
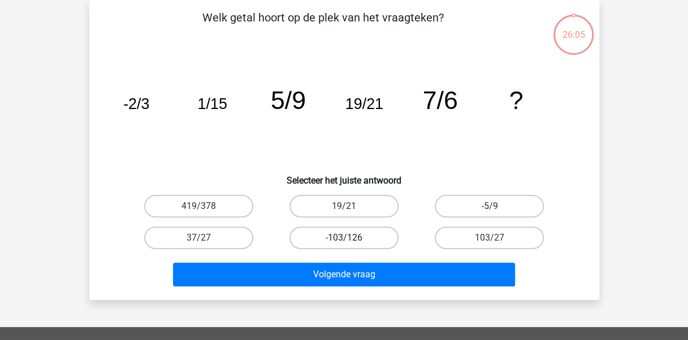
click at [369, 240] on label "-103/126" at bounding box center [343, 238] width 109 height 23
click at [351, 240] on input "-103/126" at bounding box center [347, 241] width 7 height 7
radio input "true"
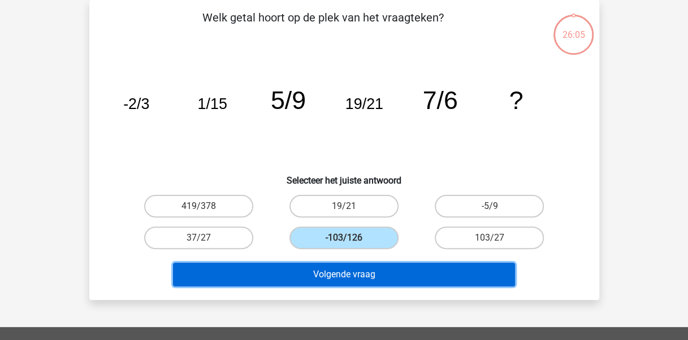
click at [373, 274] on button "Volgende vraag" at bounding box center [344, 275] width 342 height 24
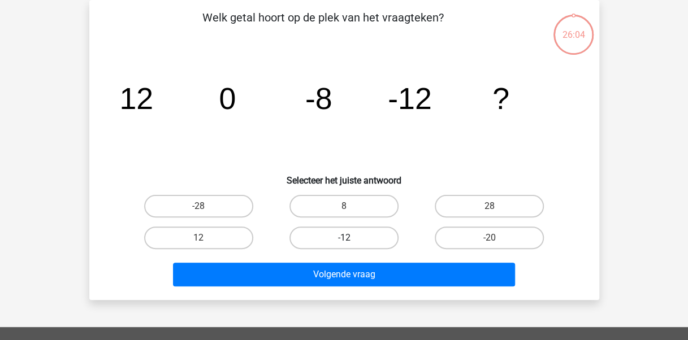
click at [361, 240] on label "-12" at bounding box center [343, 238] width 109 height 23
click at [351, 240] on input "-12" at bounding box center [347, 241] width 7 height 7
radio input "true"
click at [377, 286] on div "Volgende vraag" at bounding box center [344, 277] width 436 height 28
click at [380, 236] on label "-12" at bounding box center [343, 238] width 109 height 23
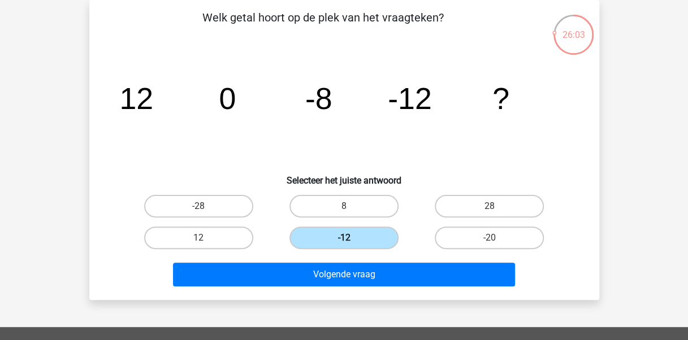
click at [351, 238] on input "-12" at bounding box center [347, 241] width 7 height 7
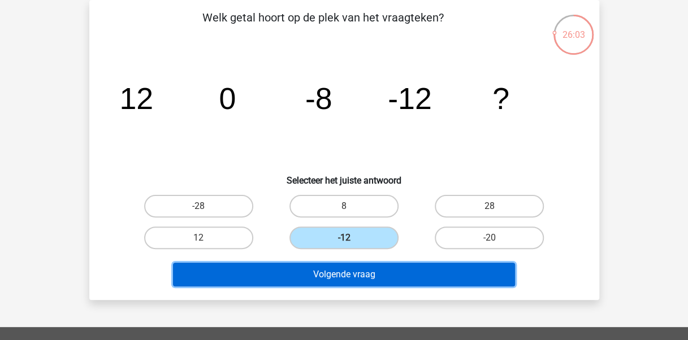
click at [398, 283] on button "Volgende vraag" at bounding box center [344, 275] width 342 height 24
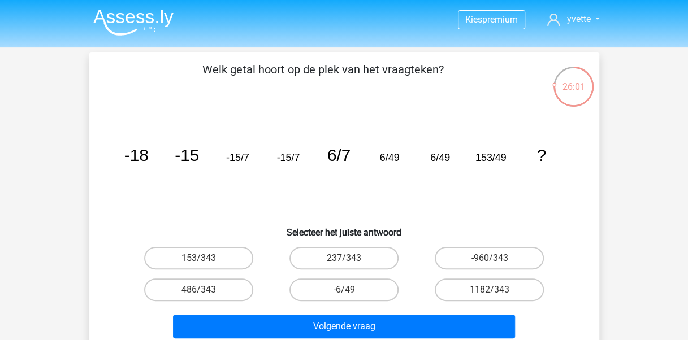
scroll to position [170, 0]
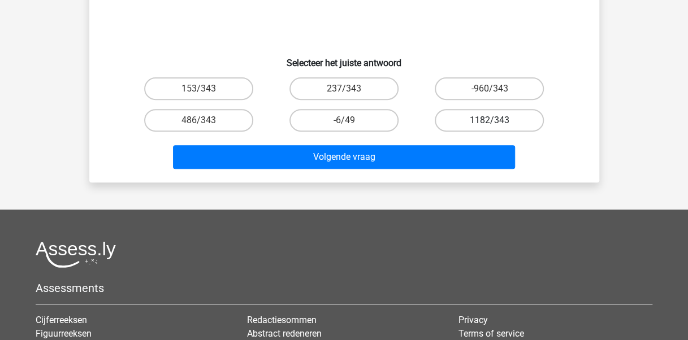
click at [469, 115] on label "1182/343" at bounding box center [489, 120] width 109 height 23
click at [490, 120] on input "1182/343" at bounding box center [493, 123] width 7 height 7
radio input "true"
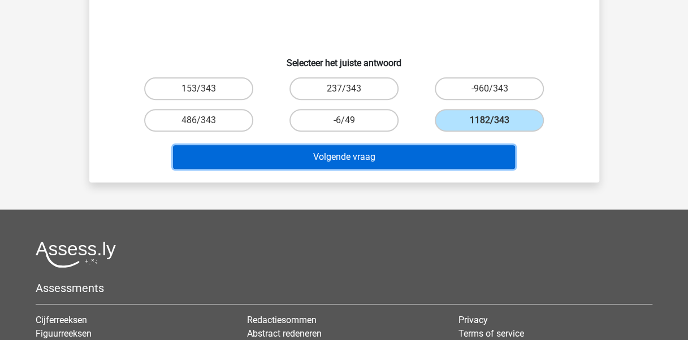
click at [452, 157] on button "Volgende vraag" at bounding box center [344, 157] width 342 height 24
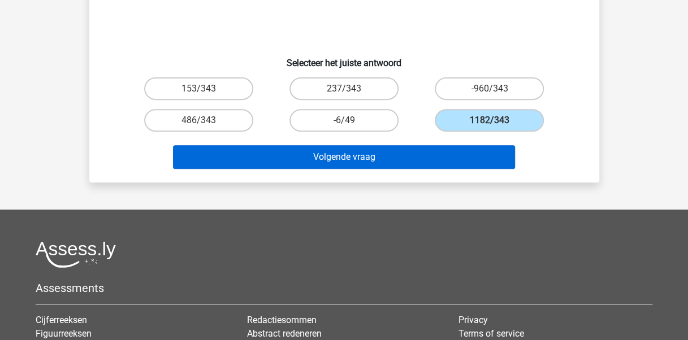
scroll to position [52, 0]
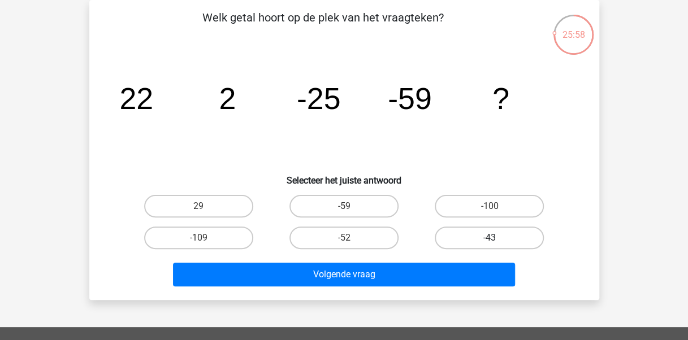
click at [468, 234] on label "-43" at bounding box center [489, 238] width 109 height 23
click at [490, 238] on input "-43" at bounding box center [493, 241] width 7 height 7
radio input "true"
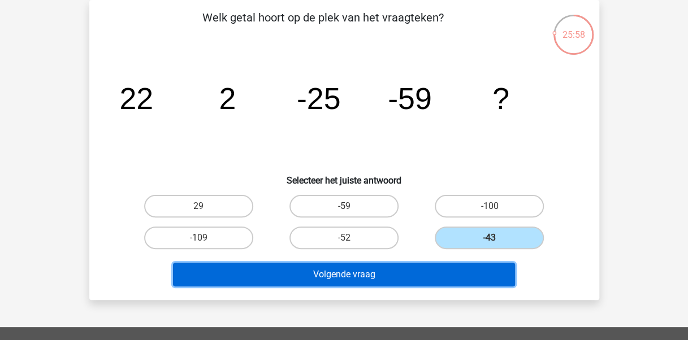
click at [449, 282] on button "Volgende vraag" at bounding box center [344, 275] width 342 height 24
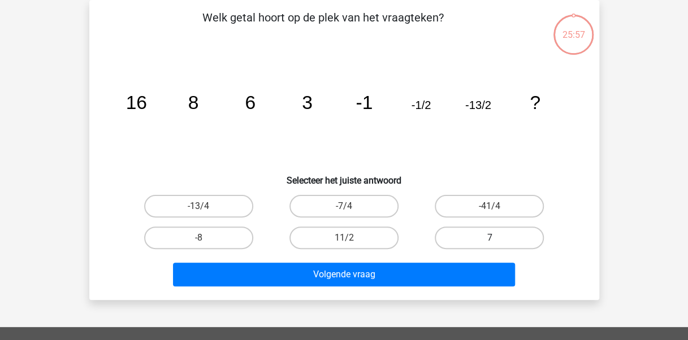
click at [471, 239] on label "7" at bounding box center [489, 238] width 109 height 23
click at [490, 239] on input "7" at bounding box center [493, 241] width 7 height 7
radio input "true"
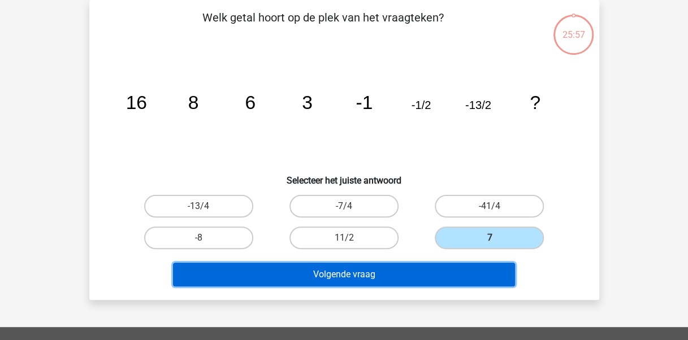
click at [450, 276] on button "Volgende vraag" at bounding box center [344, 275] width 342 height 24
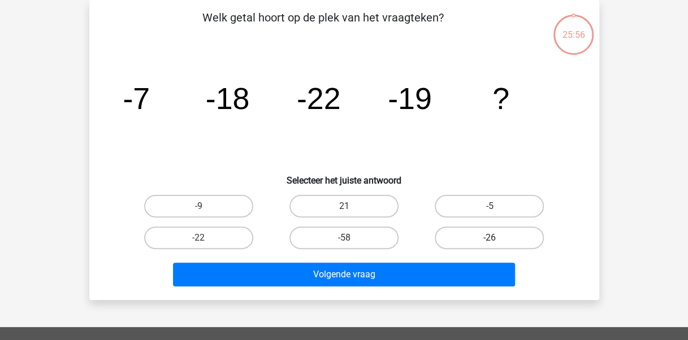
click at [457, 241] on label "-26" at bounding box center [489, 238] width 109 height 23
click at [490, 241] on input "-26" at bounding box center [493, 241] width 7 height 7
radio input "true"
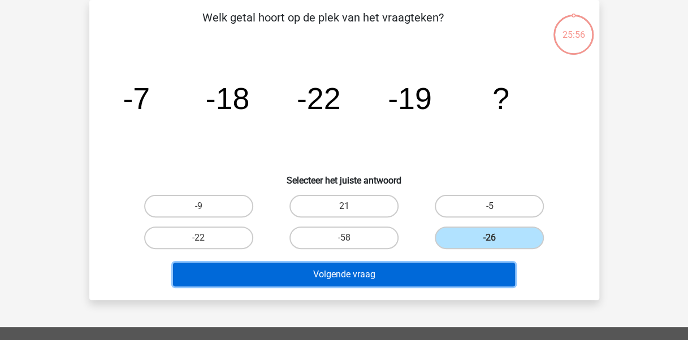
click at [443, 278] on button "Volgende vraag" at bounding box center [344, 275] width 342 height 24
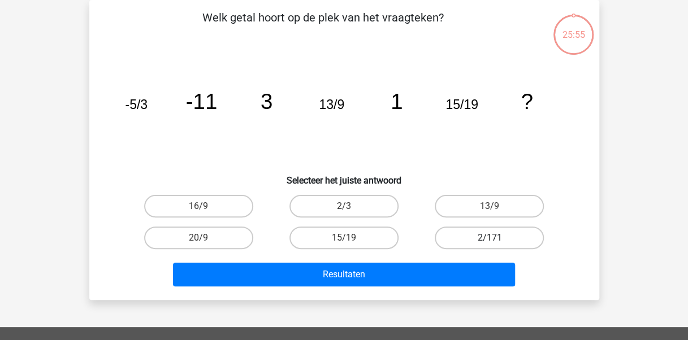
click at [463, 238] on label "2/171" at bounding box center [489, 238] width 109 height 23
click at [490, 238] on input "2/171" at bounding box center [493, 241] width 7 height 7
radio input "true"
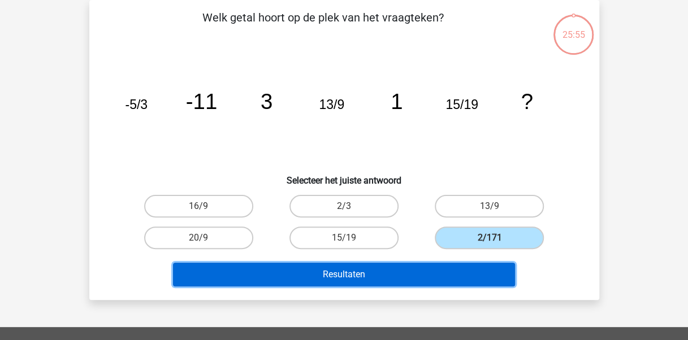
click at [455, 276] on button "Resultaten" at bounding box center [344, 275] width 342 height 24
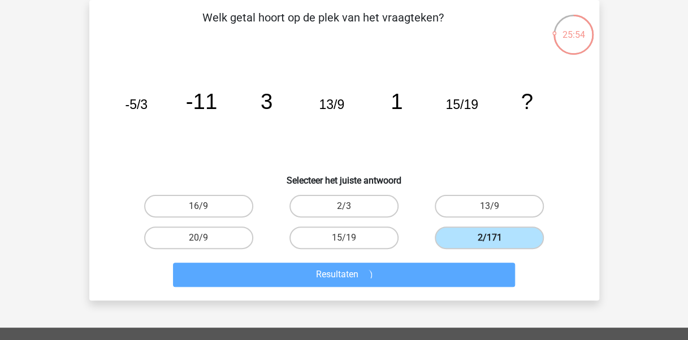
click at [473, 239] on label "2/171" at bounding box center [489, 238] width 109 height 23
click at [490, 239] on input "2/171" at bounding box center [493, 241] width 7 height 7
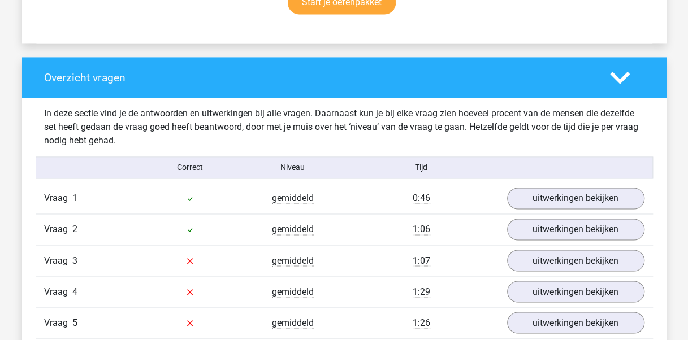
scroll to position [848, 0]
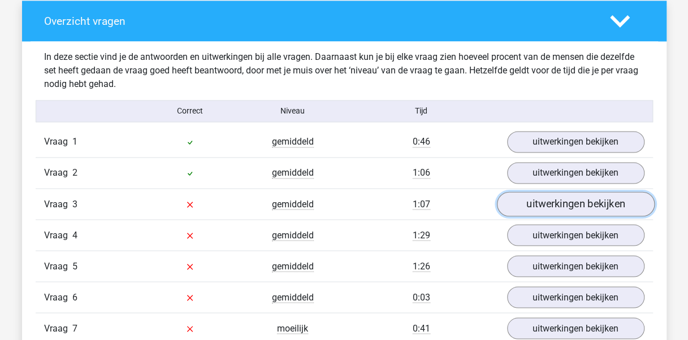
click at [540, 207] on link "uitwerkingen bekijken" at bounding box center [575, 204] width 158 height 25
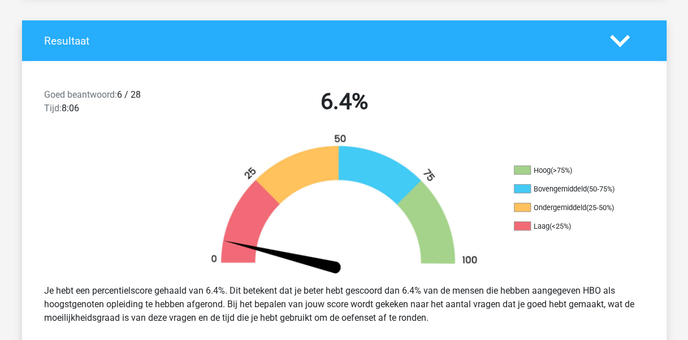
scroll to position [0, 0]
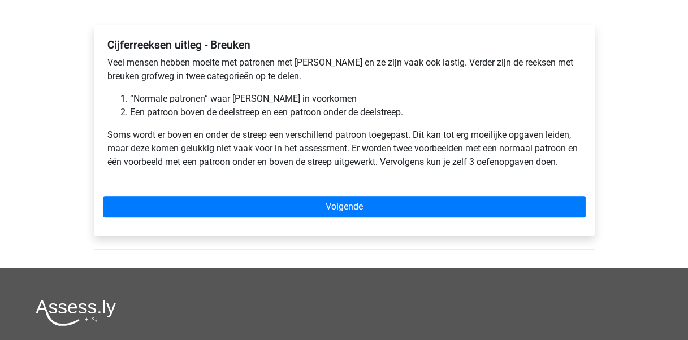
scroll to position [113, 0]
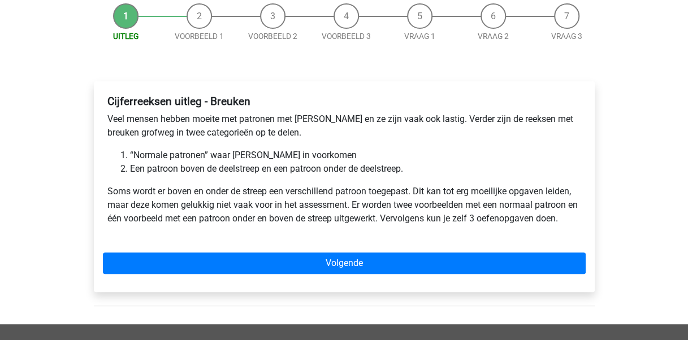
click at [199, 21] on li "Voorbeeld 1" at bounding box center [199, 22] width 73 height 38
click at [196, 16] on li "Voorbeeld 1" at bounding box center [199, 22] width 73 height 38
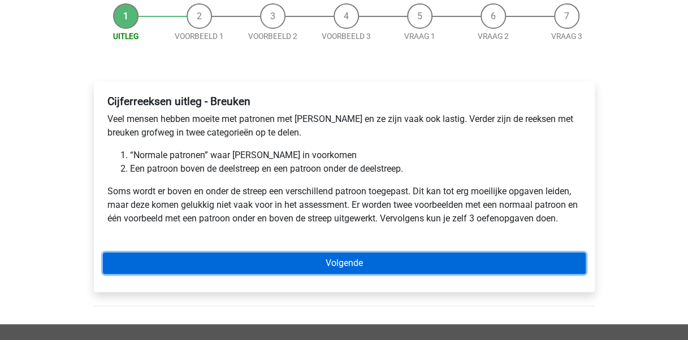
click at [305, 266] on link "Volgende" at bounding box center [344, 263] width 483 height 21
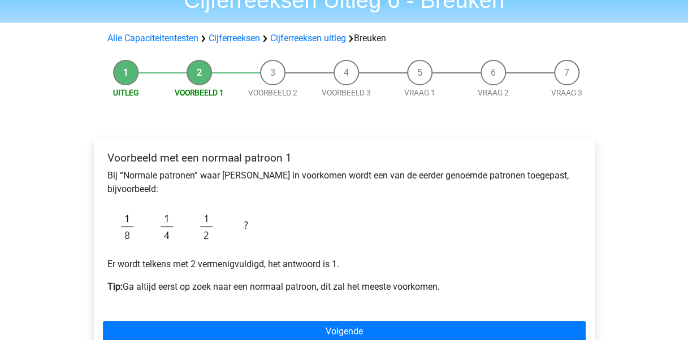
scroll to position [113, 0]
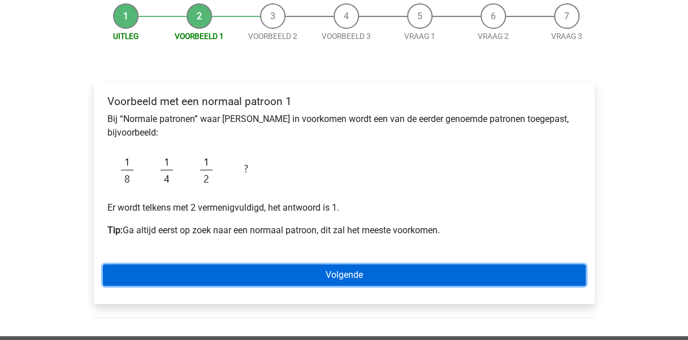
click at [328, 276] on link "Volgende" at bounding box center [344, 275] width 483 height 21
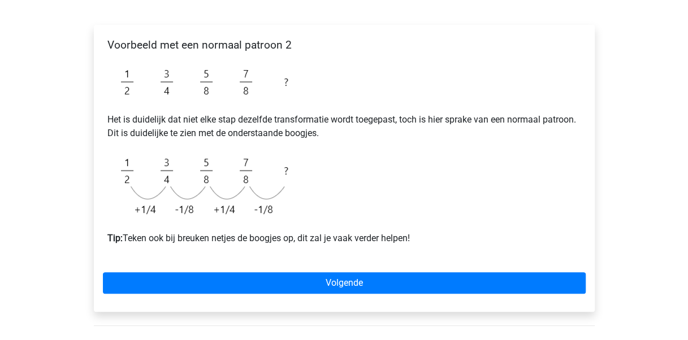
scroll to position [226, 0]
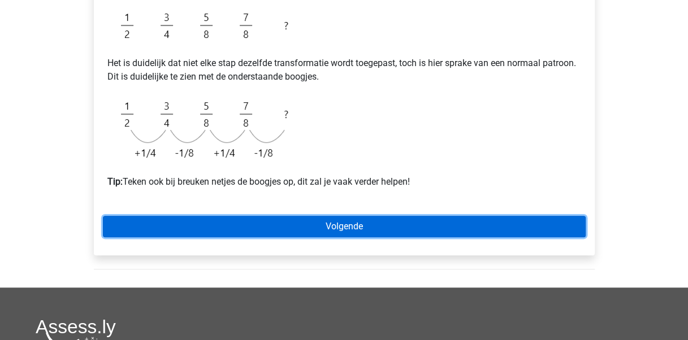
click at [300, 233] on link "Volgende" at bounding box center [344, 226] width 483 height 21
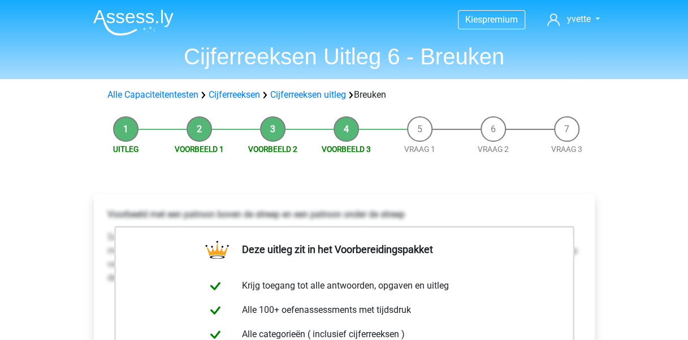
click at [422, 130] on li "Vraag 1" at bounding box center [419, 135] width 73 height 38
click at [412, 133] on li "Vraag 1" at bounding box center [419, 135] width 73 height 38
click at [325, 90] on link "Cijferreeksen uitleg" at bounding box center [308, 94] width 76 height 11
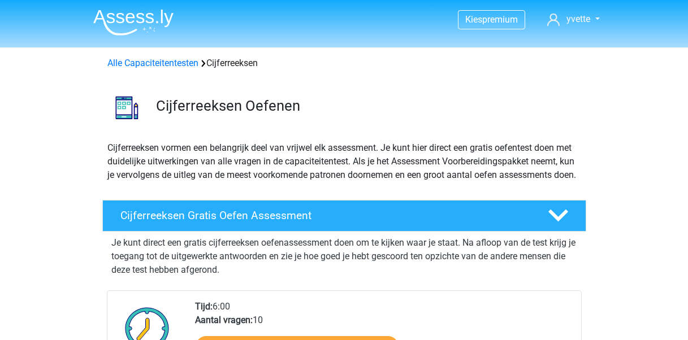
scroll to position [725, 0]
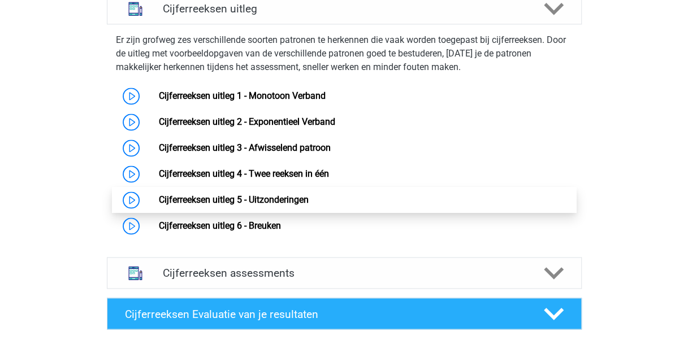
click at [269, 205] on link "Cijferreeksen uitleg 5 - Uitzonderingen" at bounding box center [234, 199] width 150 height 11
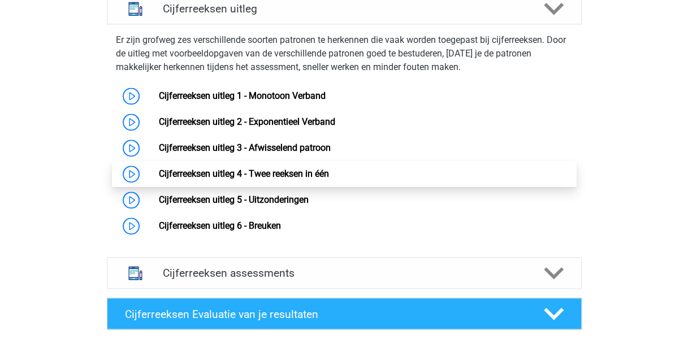
click at [309, 179] on link "Cijferreeksen uitleg 4 - Twee reeksen in één" at bounding box center [244, 173] width 170 height 11
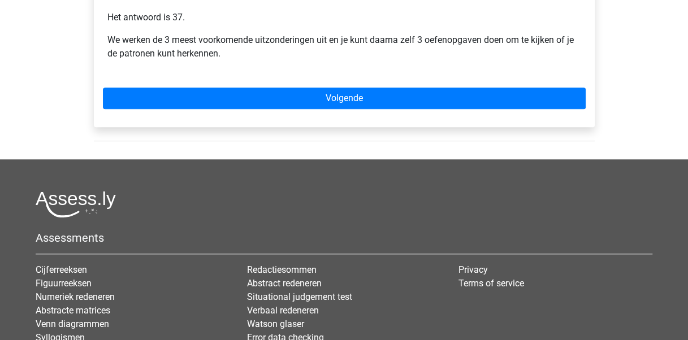
scroll to position [339, 0]
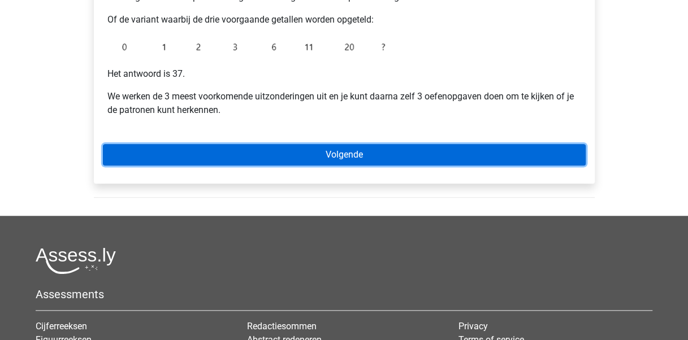
click at [312, 157] on link "Volgende" at bounding box center [344, 154] width 483 height 21
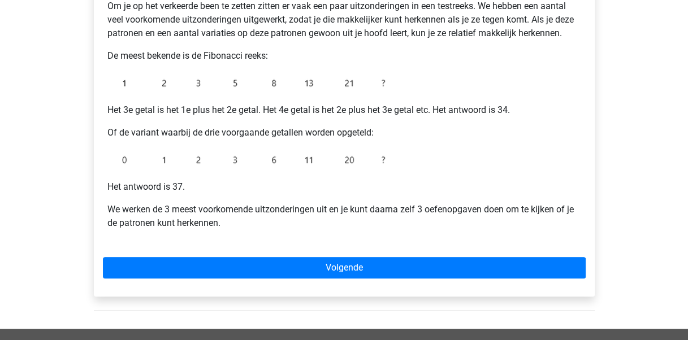
scroll to position [57, 0]
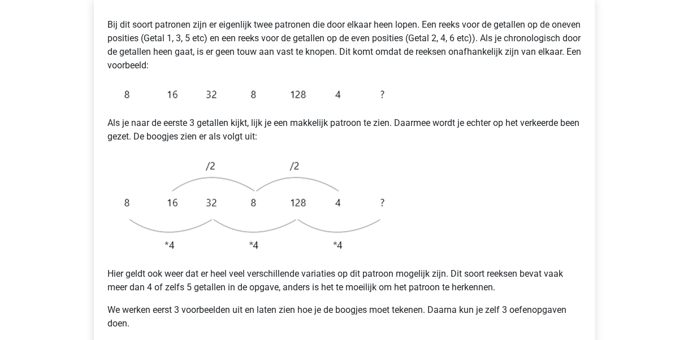
scroll to position [113, 0]
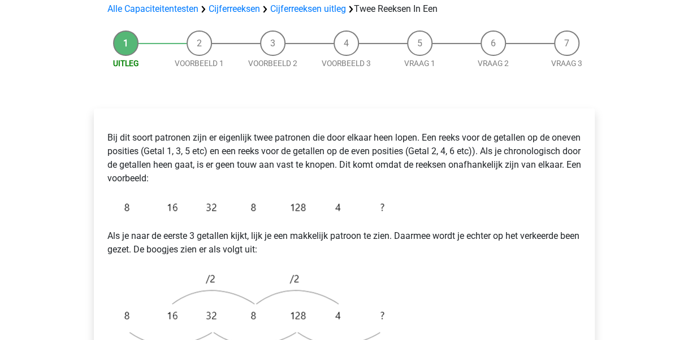
click at [208, 31] on li "Voorbeeld 1" at bounding box center [199, 50] width 73 height 38
click at [197, 31] on li "Voorbeeld 1" at bounding box center [199, 50] width 73 height 38
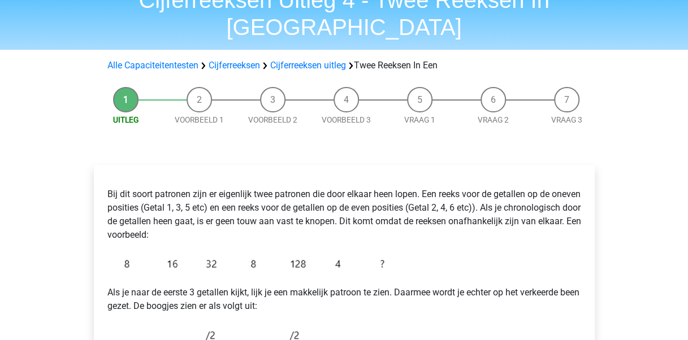
scroll to position [0, 0]
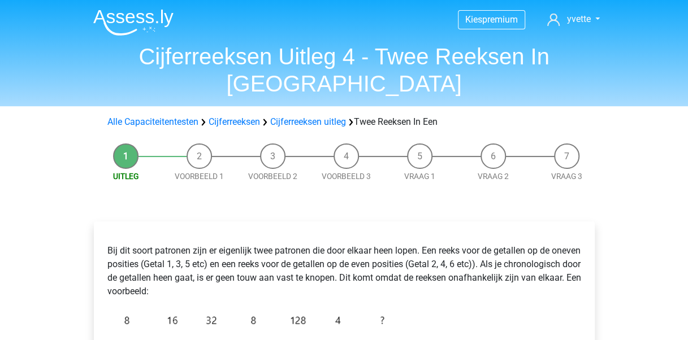
click at [207, 144] on li "Voorbeeld 1" at bounding box center [199, 163] width 73 height 38
